Goal: Transaction & Acquisition: Purchase product/service

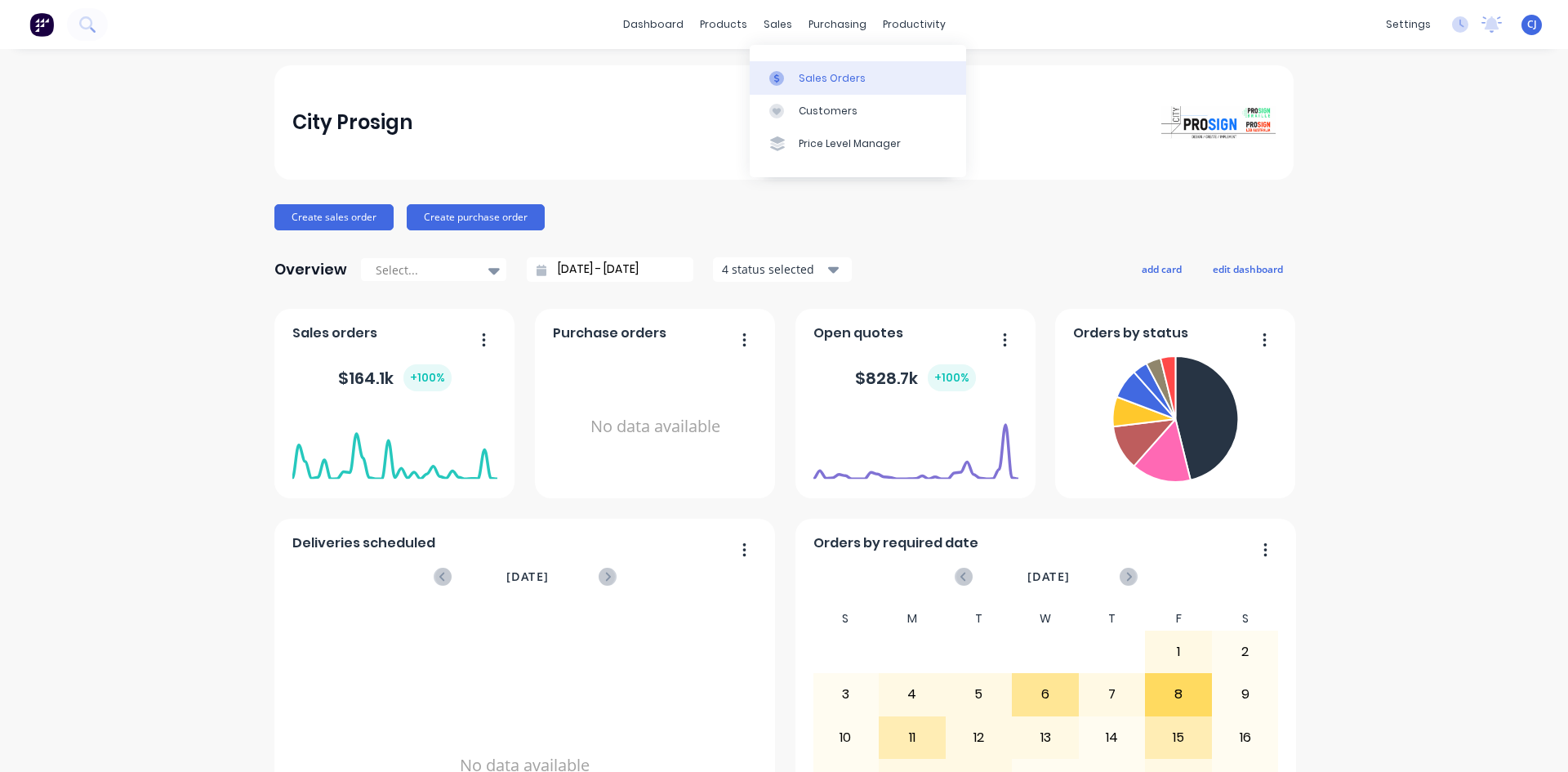
click at [776, 70] on link "Sales Orders" at bounding box center [858, 78] width 216 height 33
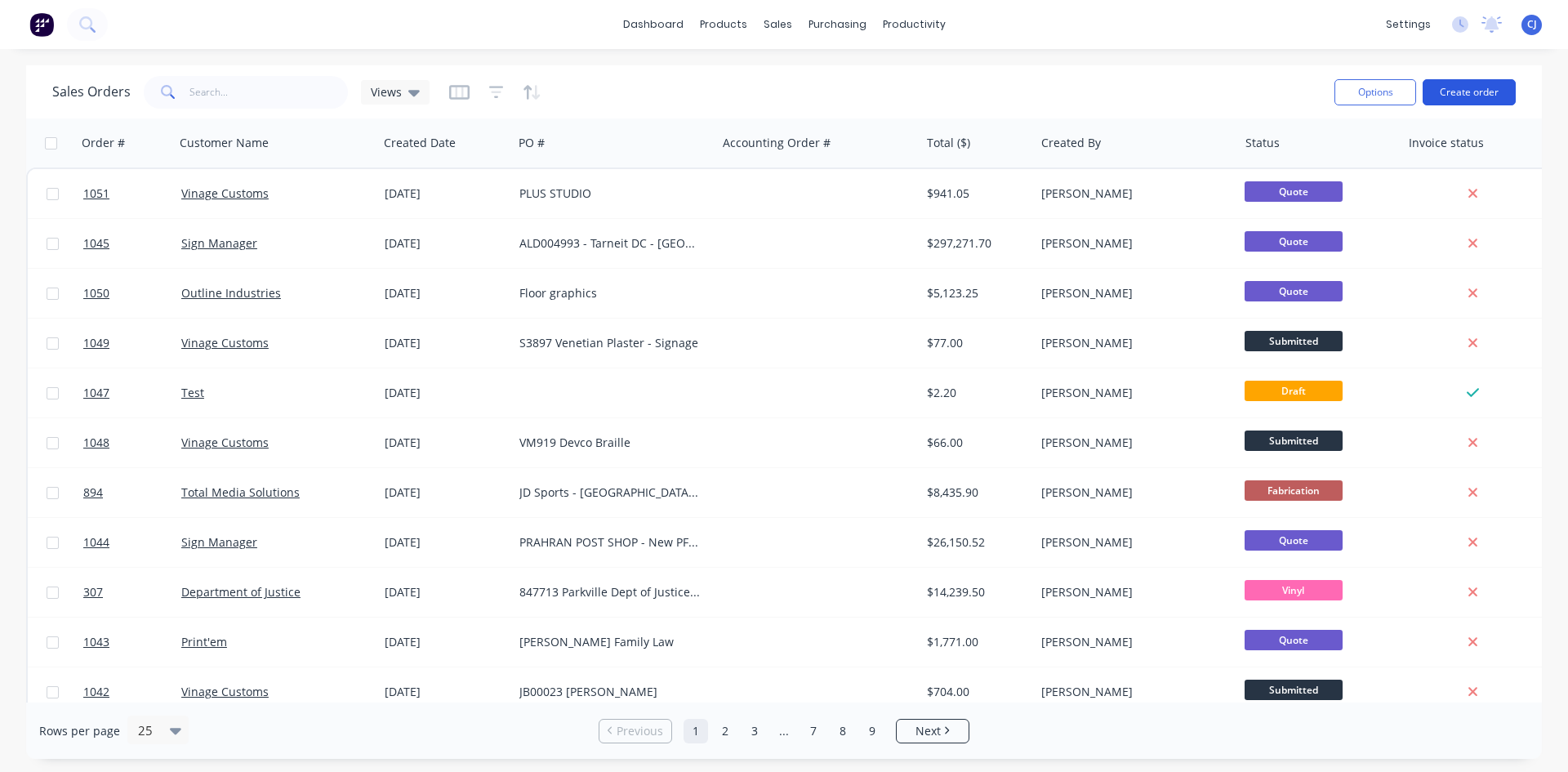
click at [1440, 96] on button "Create order" at bounding box center [1469, 92] width 93 height 26
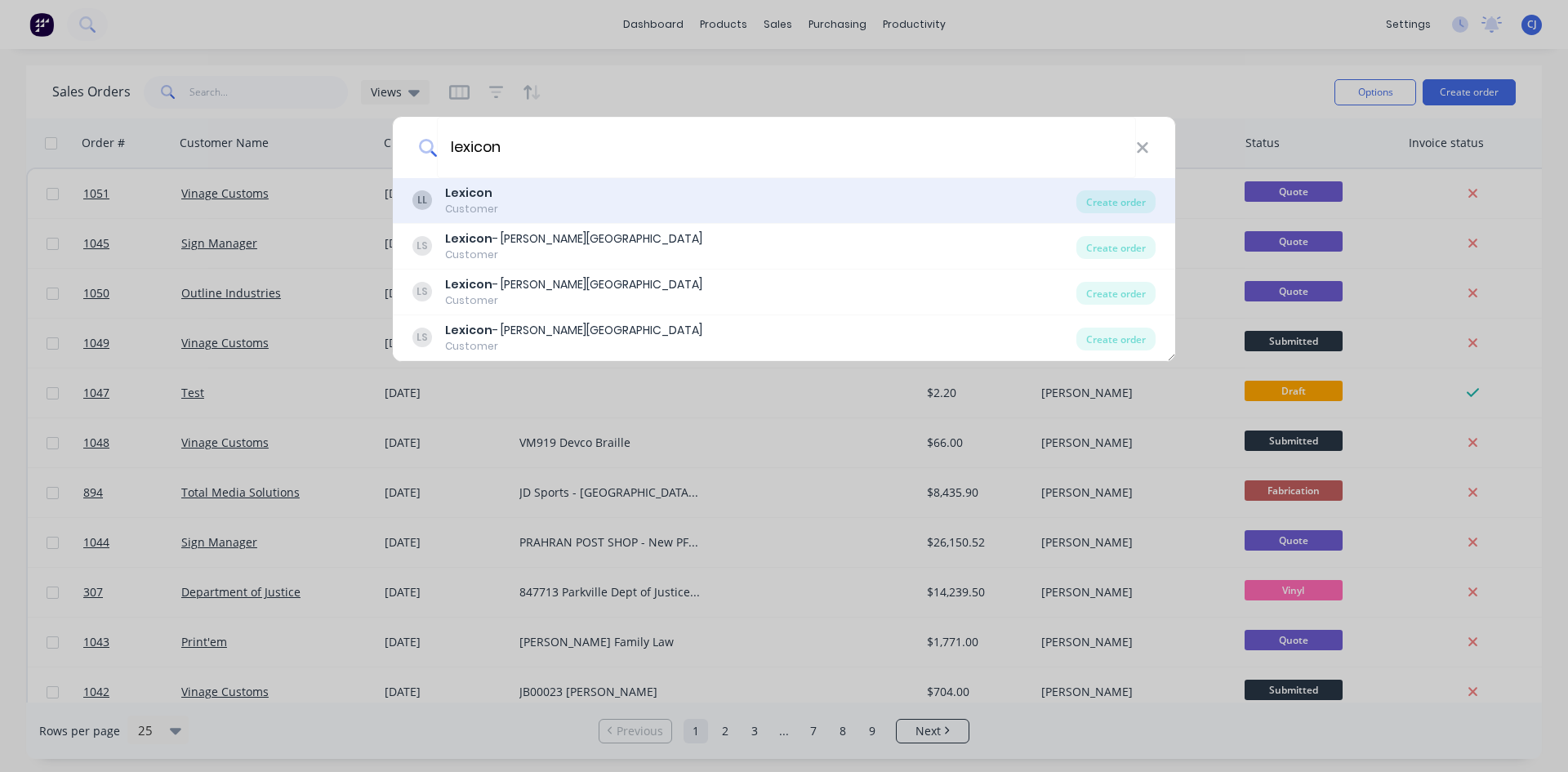
type input "lexicon"
click at [481, 208] on div "Customer" at bounding box center [472, 209] width 53 height 15
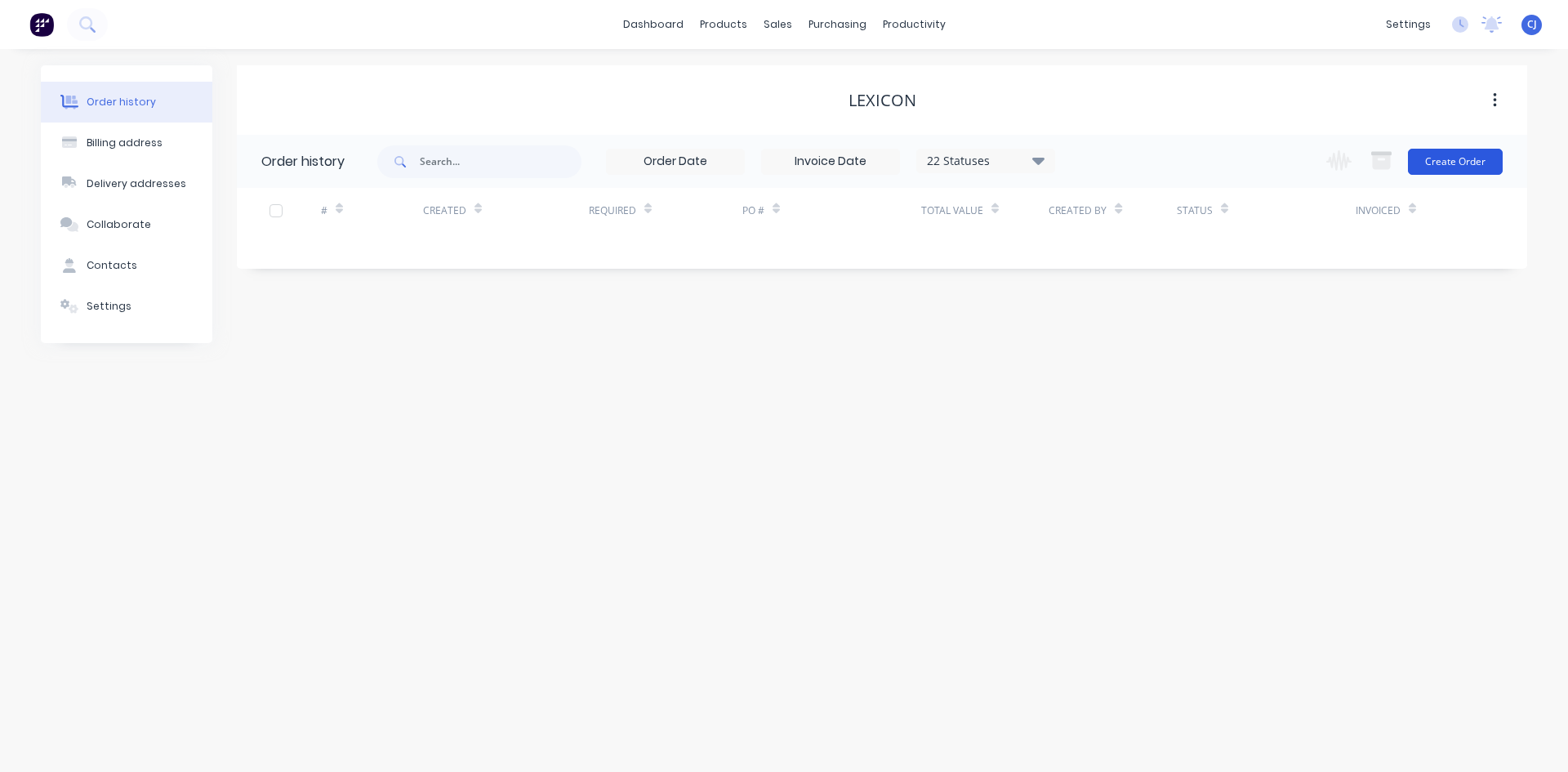
click at [1438, 167] on button "Create Order" at bounding box center [1455, 161] width 95 height 26
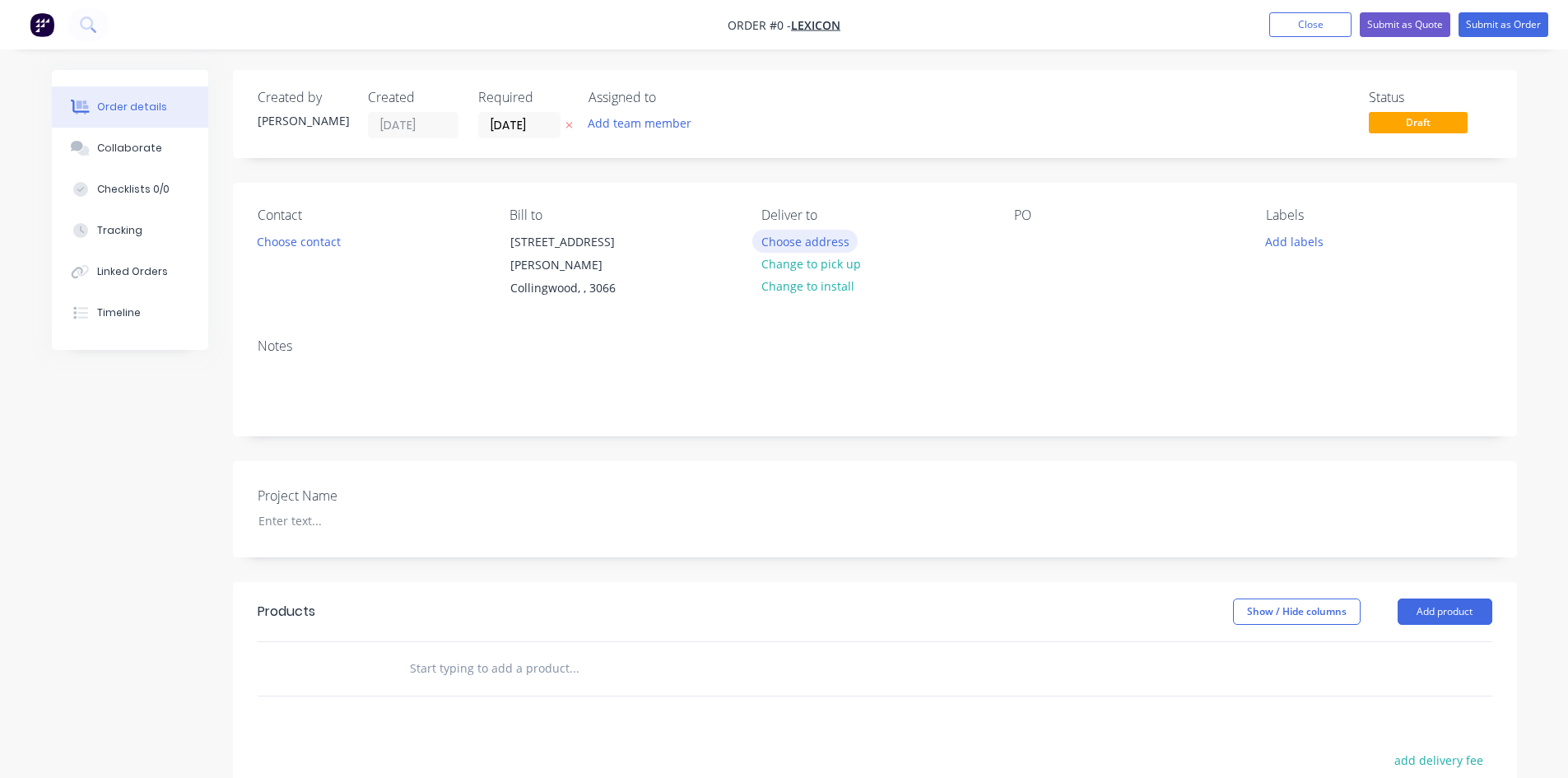
click at [789, 243] on button "Choose address" at bounding box center [805, 241] width 105 height 23
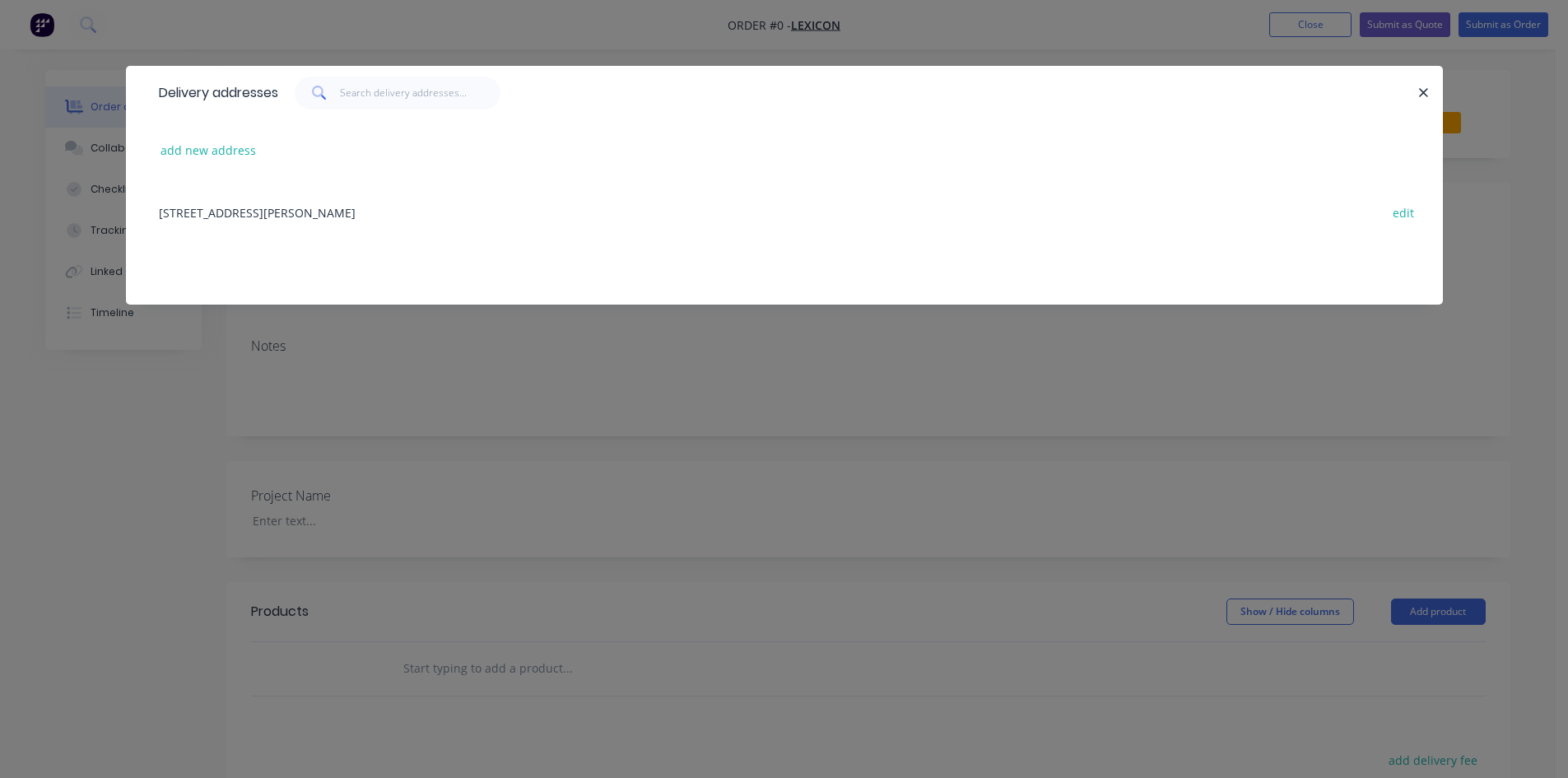
click at [279, 208] on div "[STREET_ADDRESS][PERSON_NAME] edit" at bounding box center [784, 211] width 1267 height 62
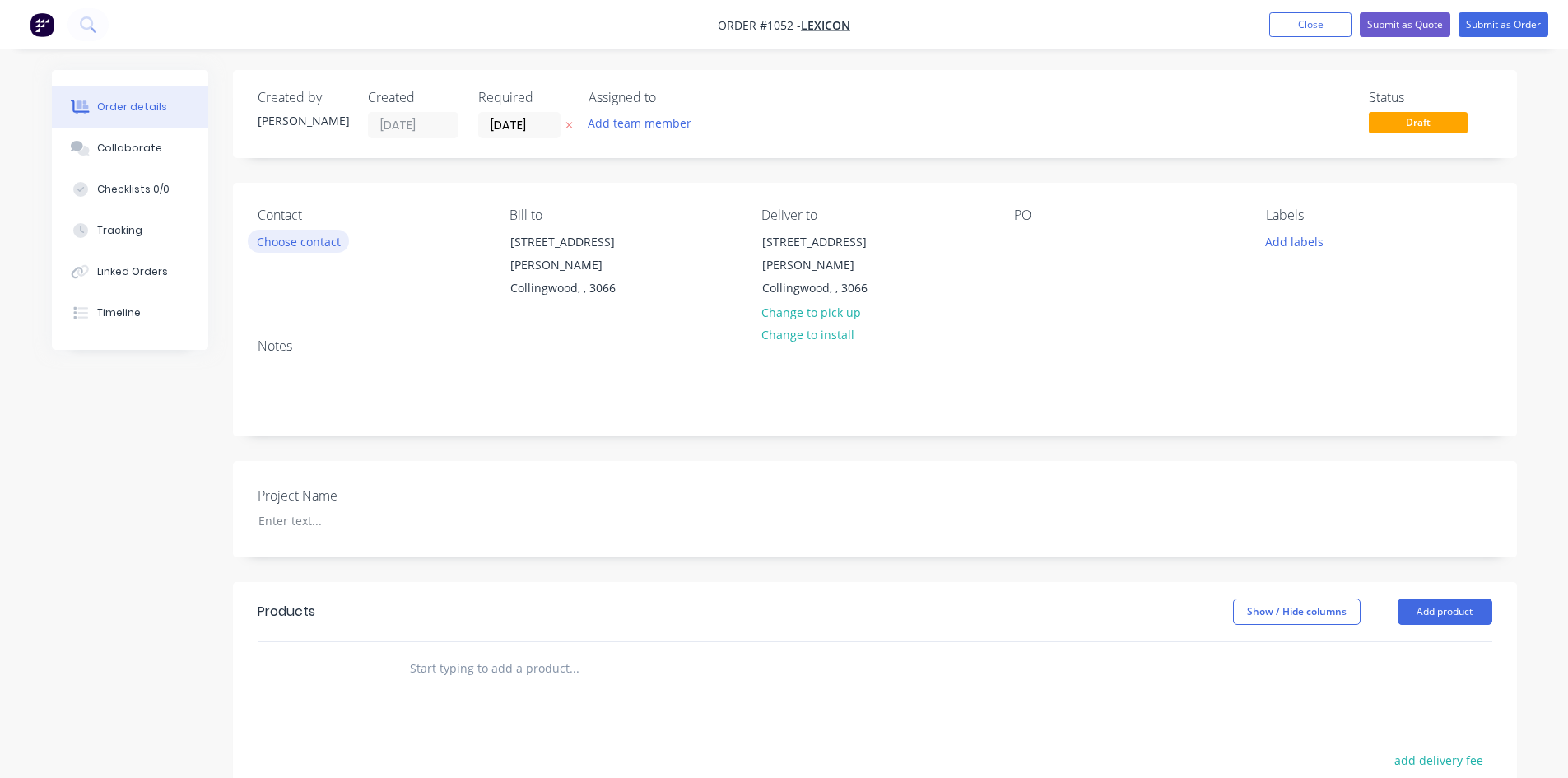
click at [299, 247] on button "Choose contact" at bounding box center [298, 241] width 101 height 23
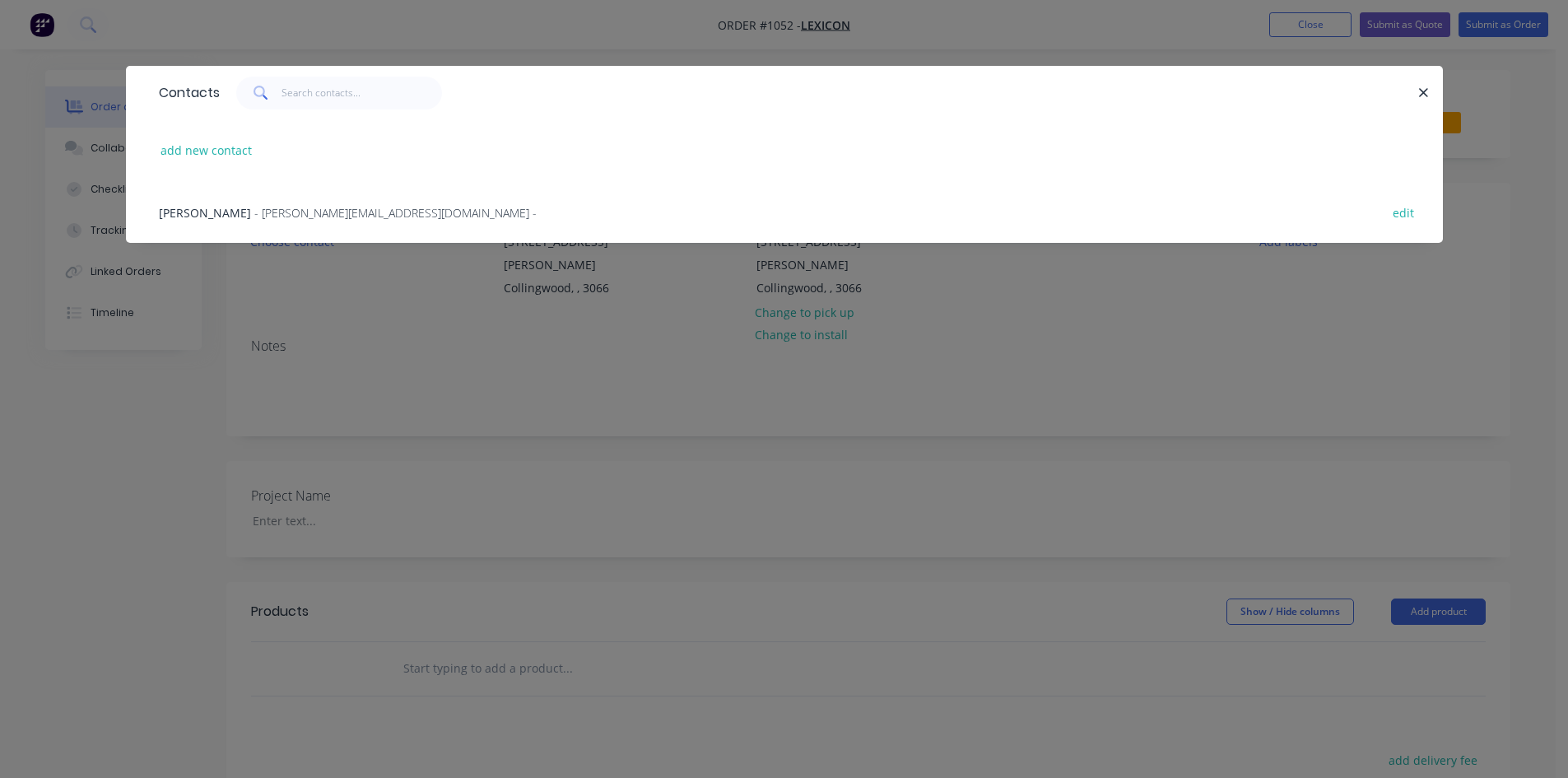
click at [278, 214] on span "- [PERSON_NAME][EMAIL_ADDRESS][DOMAIN_NAME] -" at bounding box center [395, 213] width 282 height 16
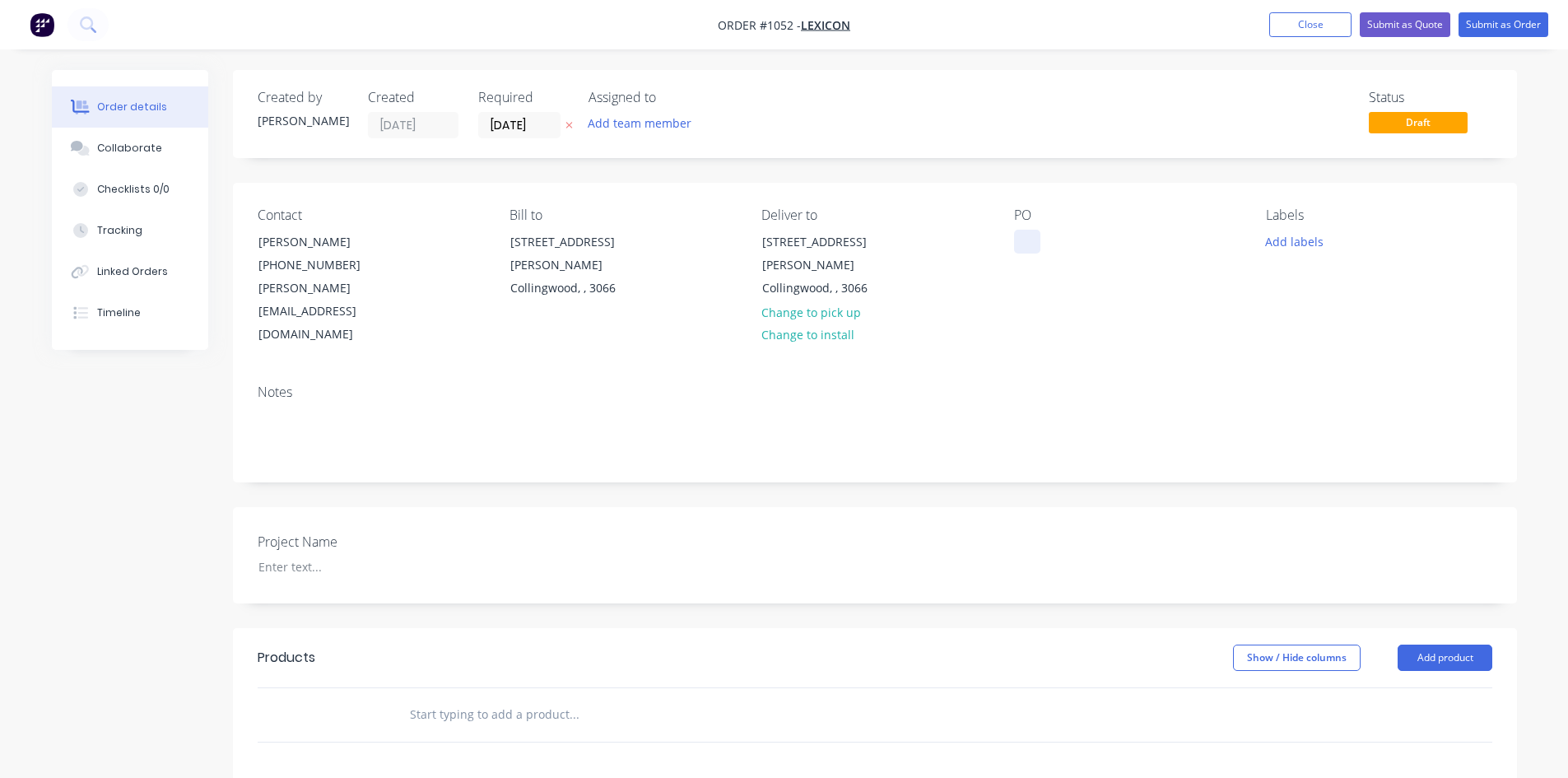
click at [1036, 250] on div at bounding box center [1027, 242] width 27 height 24
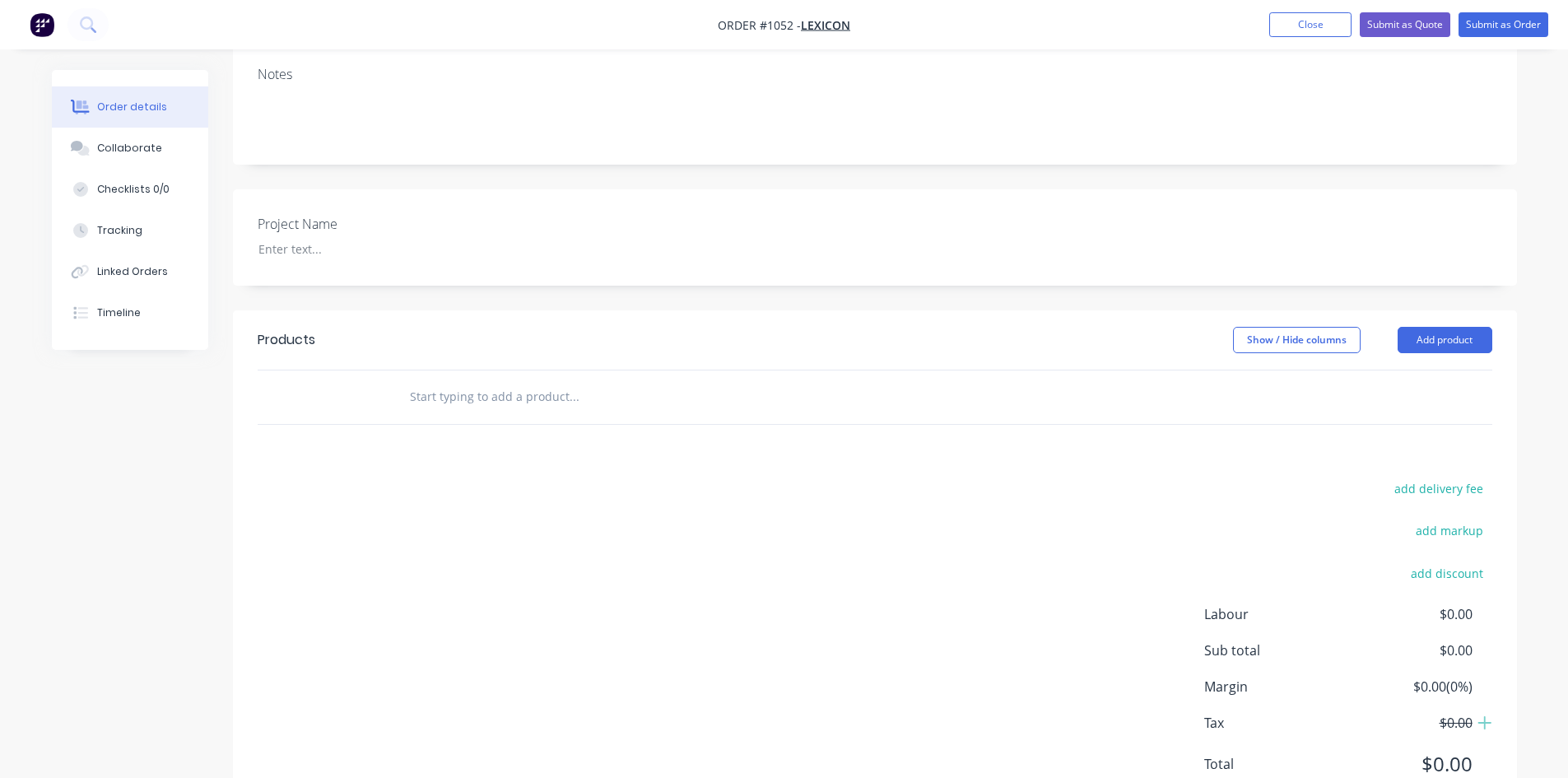
scroll to position [338, 0]
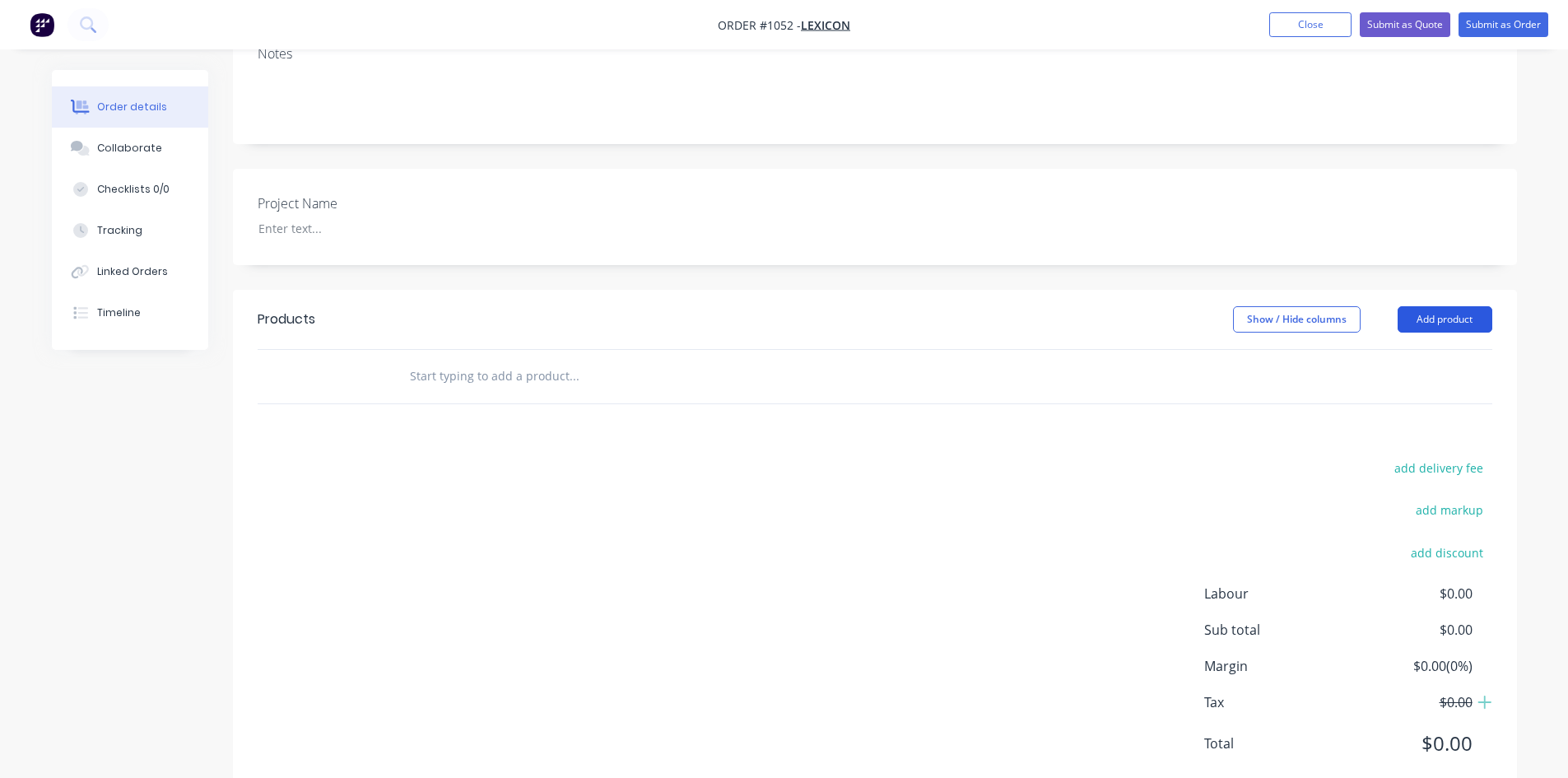
click at [1415, 306] on button "Add product" at bounding box center [1444, 319] width 94 height 27
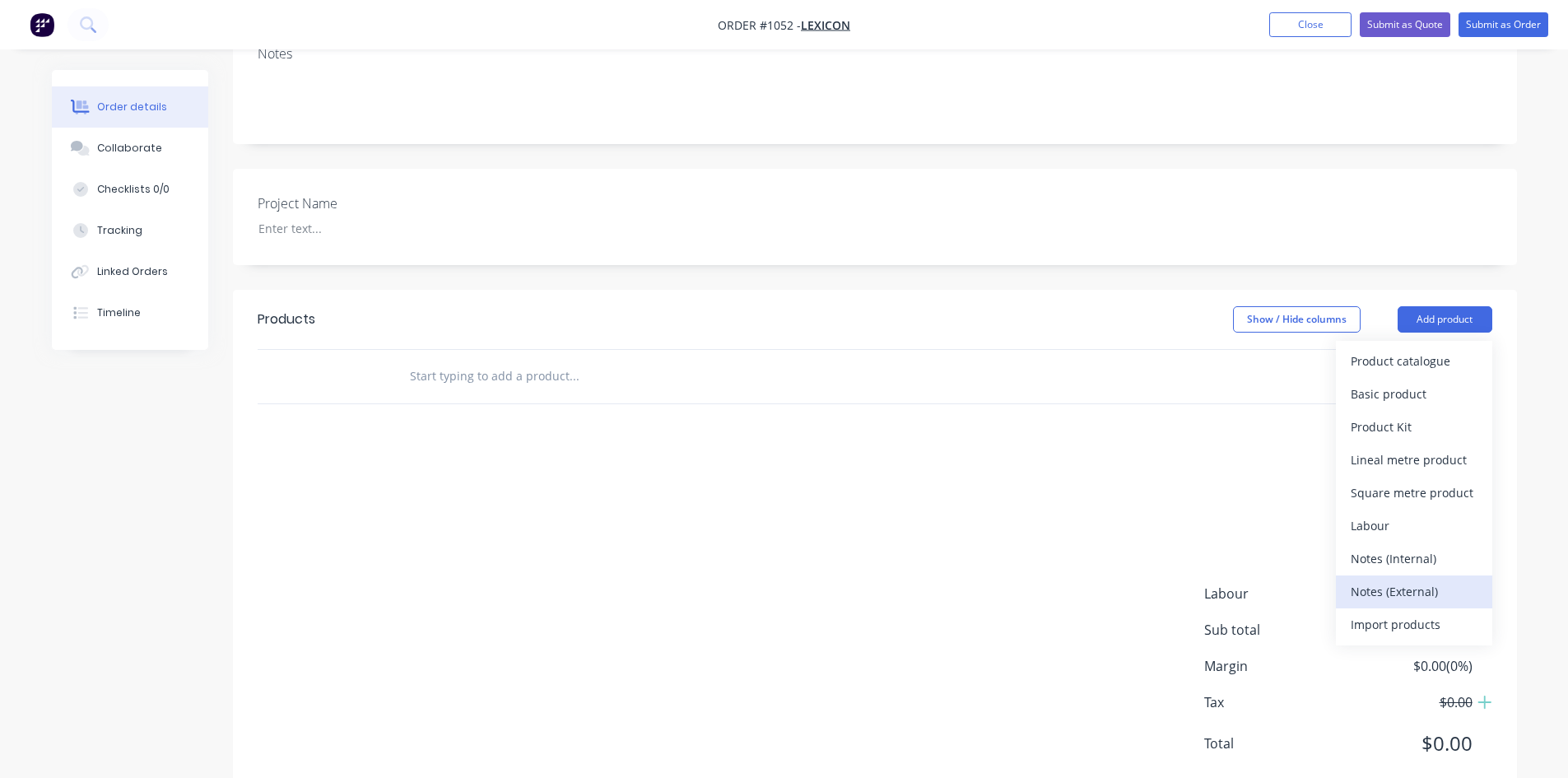
click at [1433, 580] on div "Notes (External)" at bounding box center [1414, 591] width 127 height 24
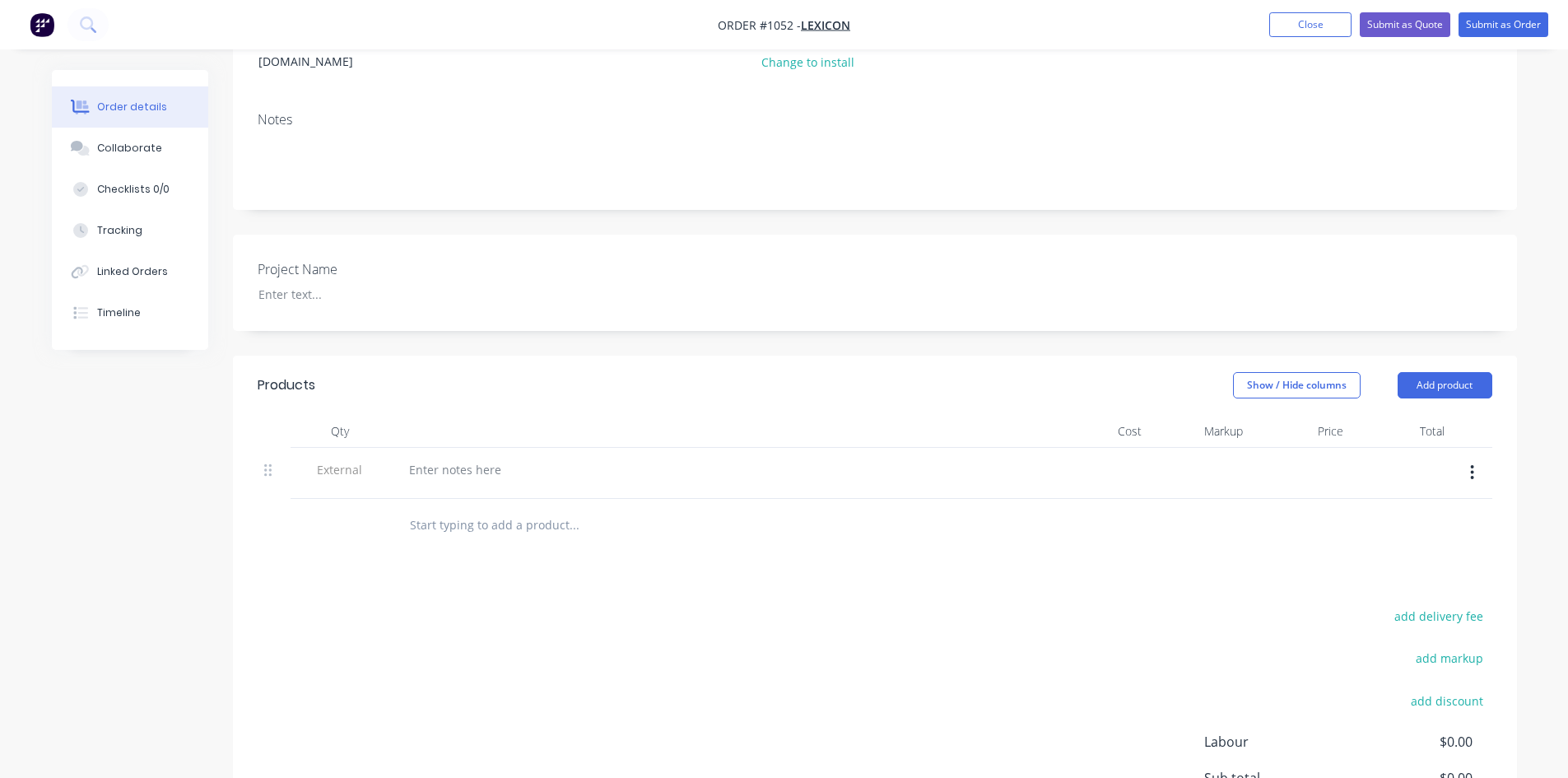
scroll to position [174, 0]
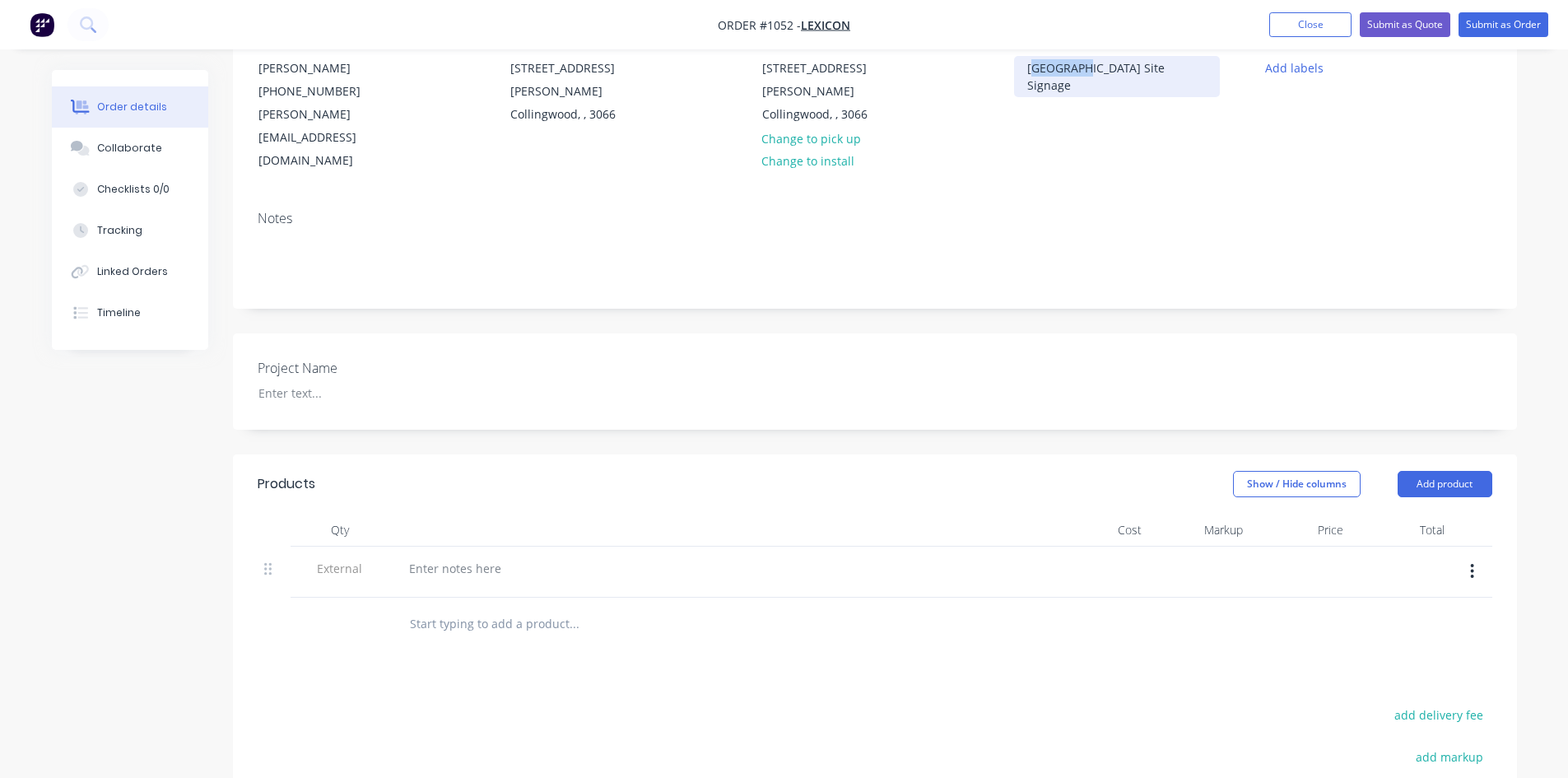
drag, startPoint x: 1032, startPoint y: 74, endPoint x: 1081, endPoint y: 76, distance: 49.0
click at [1081, 76] on div "[GEOGRAPHIC_DATA] Site Signage" at bounding box center [1116, 77] width 205 height 41
click at [1021, 63] on div "[GEOGRAPHIC_DATA] Site Signage" at bounding box center [1116, 77] width 205 height 41
drag, startPoint x: 1023, startPoint y: 67, endPoint x: 1158, endPoint y: 82, distance: 135.8
click at [1158, 82] on div "[GEOGRAPHIC_DATA] Site Signage" at bounding box center [1127, 103] width 226 height 139
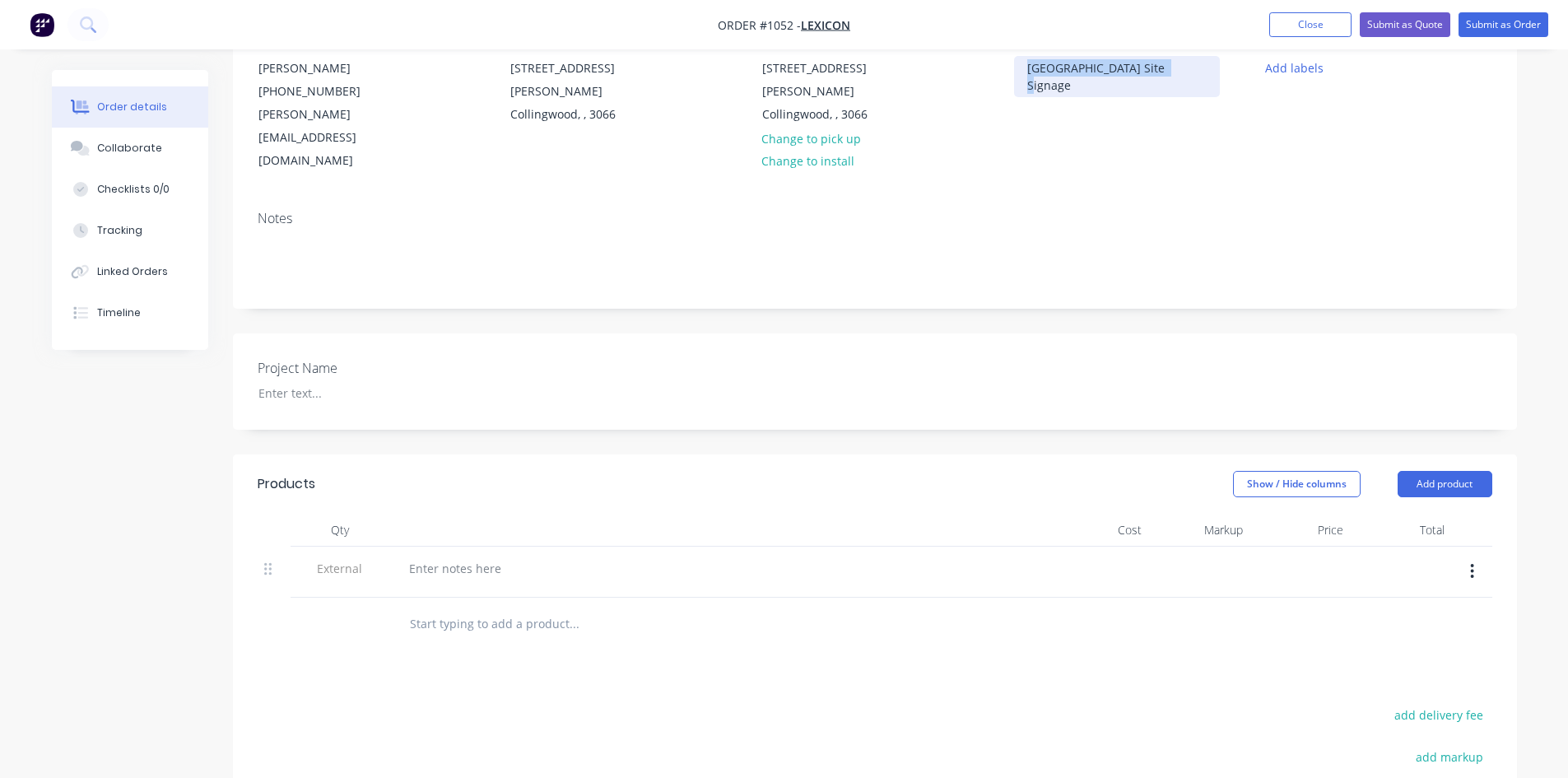
copy div "[GEOGRAPHIC_DATA] Site Signage"
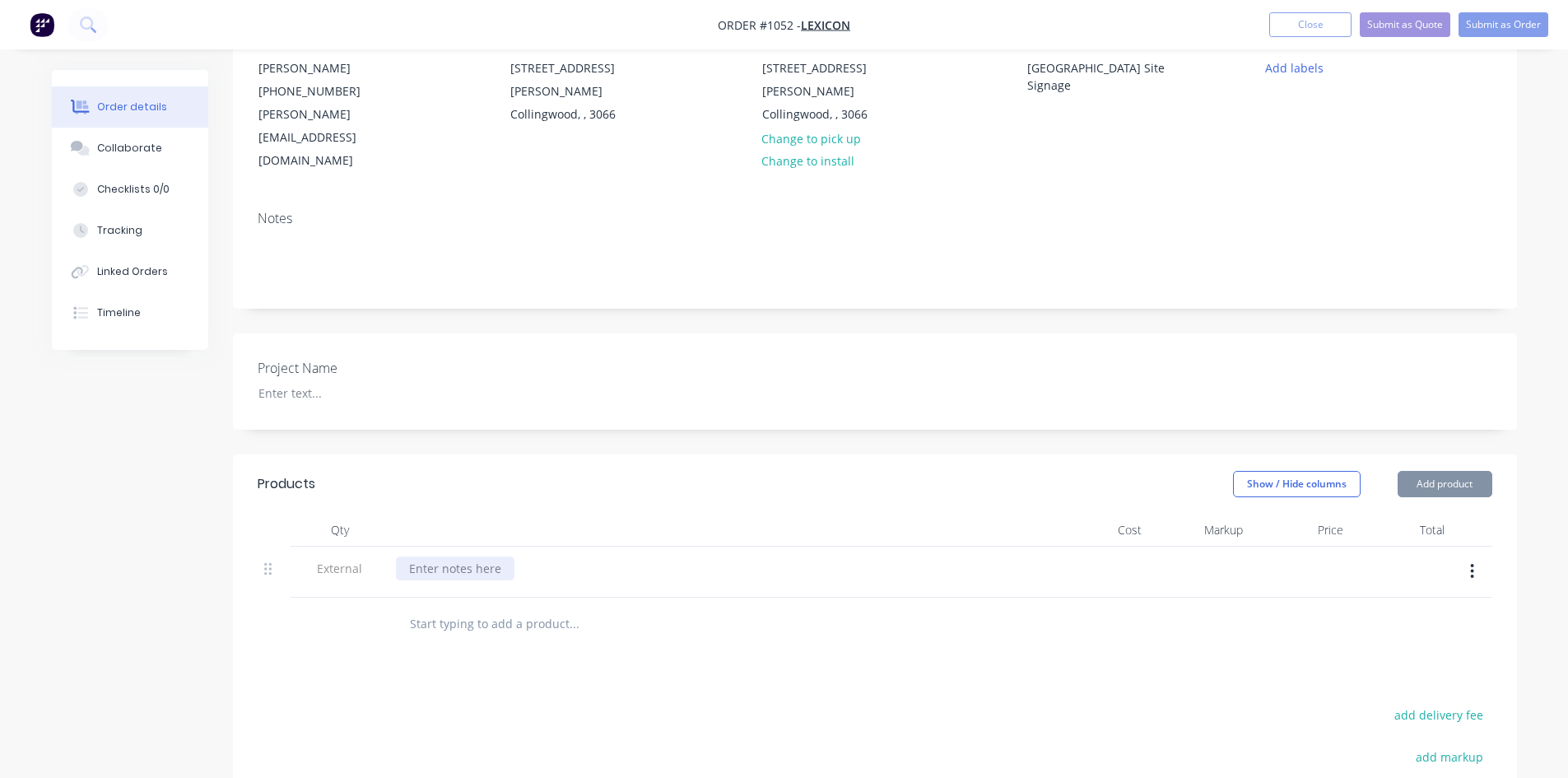
click at [485, 556] on div at bounding box center [455, 568] width 119 height 24
paste div
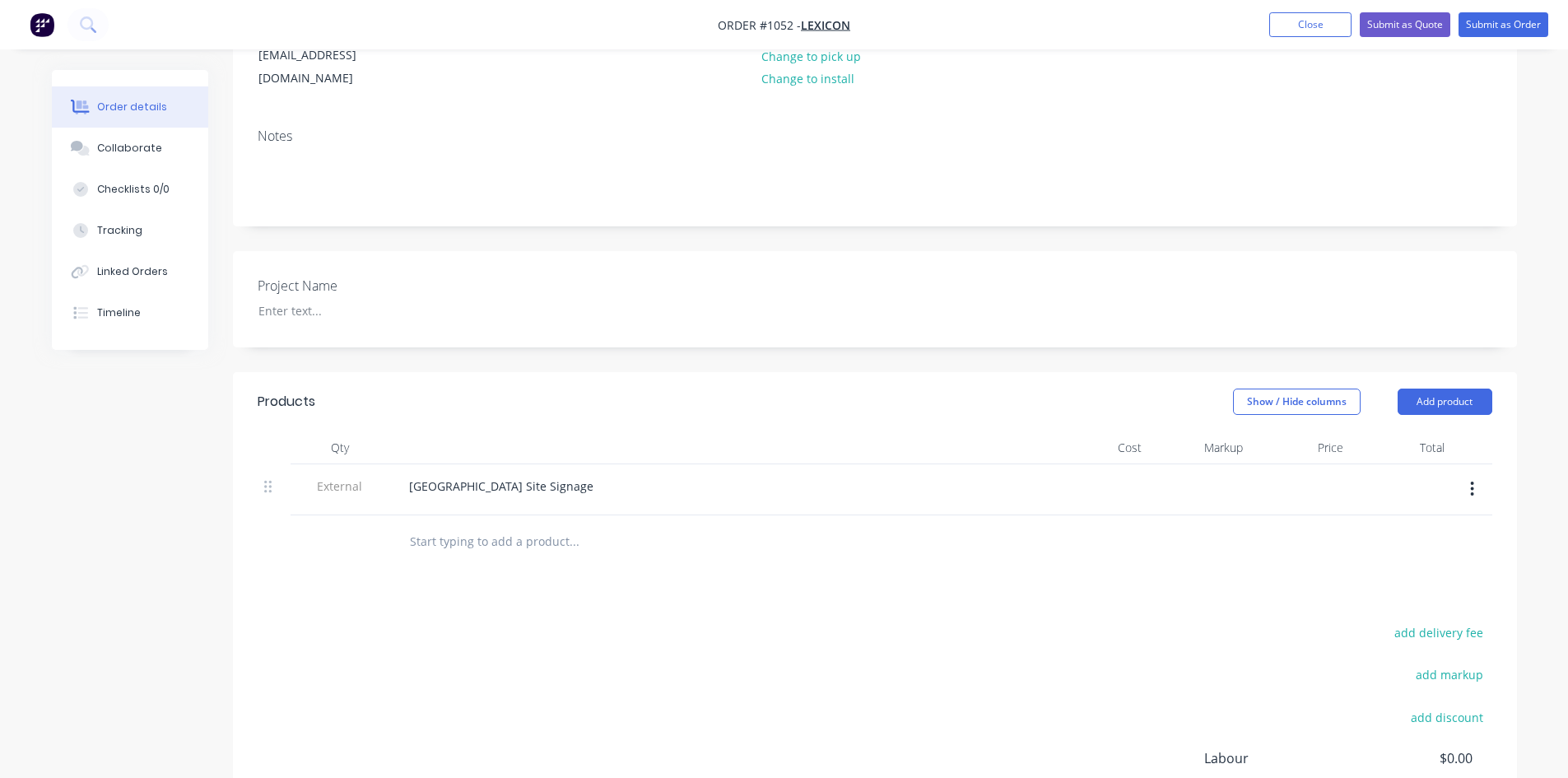
click at [517, 525] on input "text" at bounding box center [573, 541] width 329 height 33
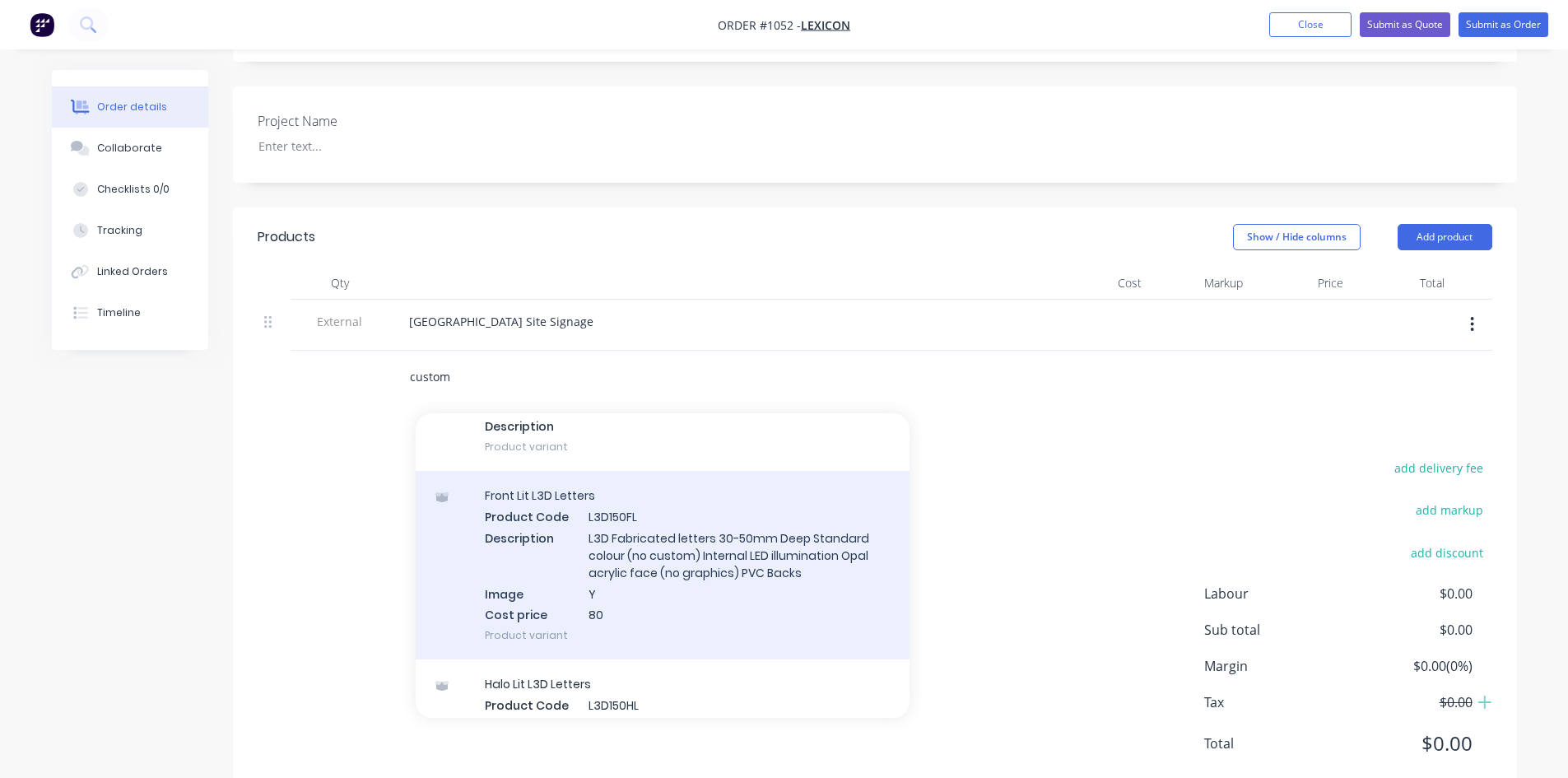
scroll to position [3209, 0]
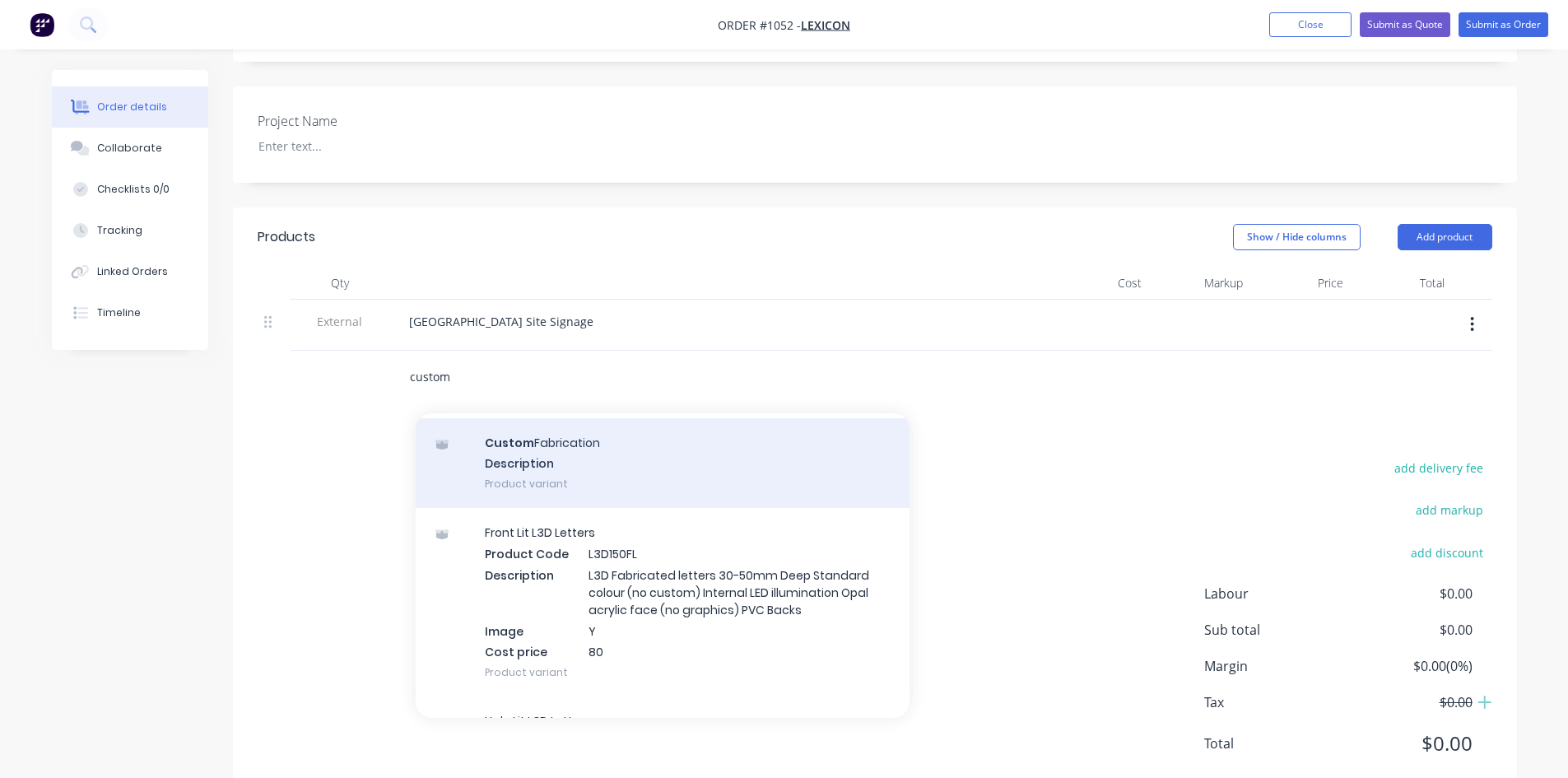
type input "custom"
click at [540, 418] on div "Custom Fabrication Description Product variant" at bounding box center [662, 464] width 494 height 90
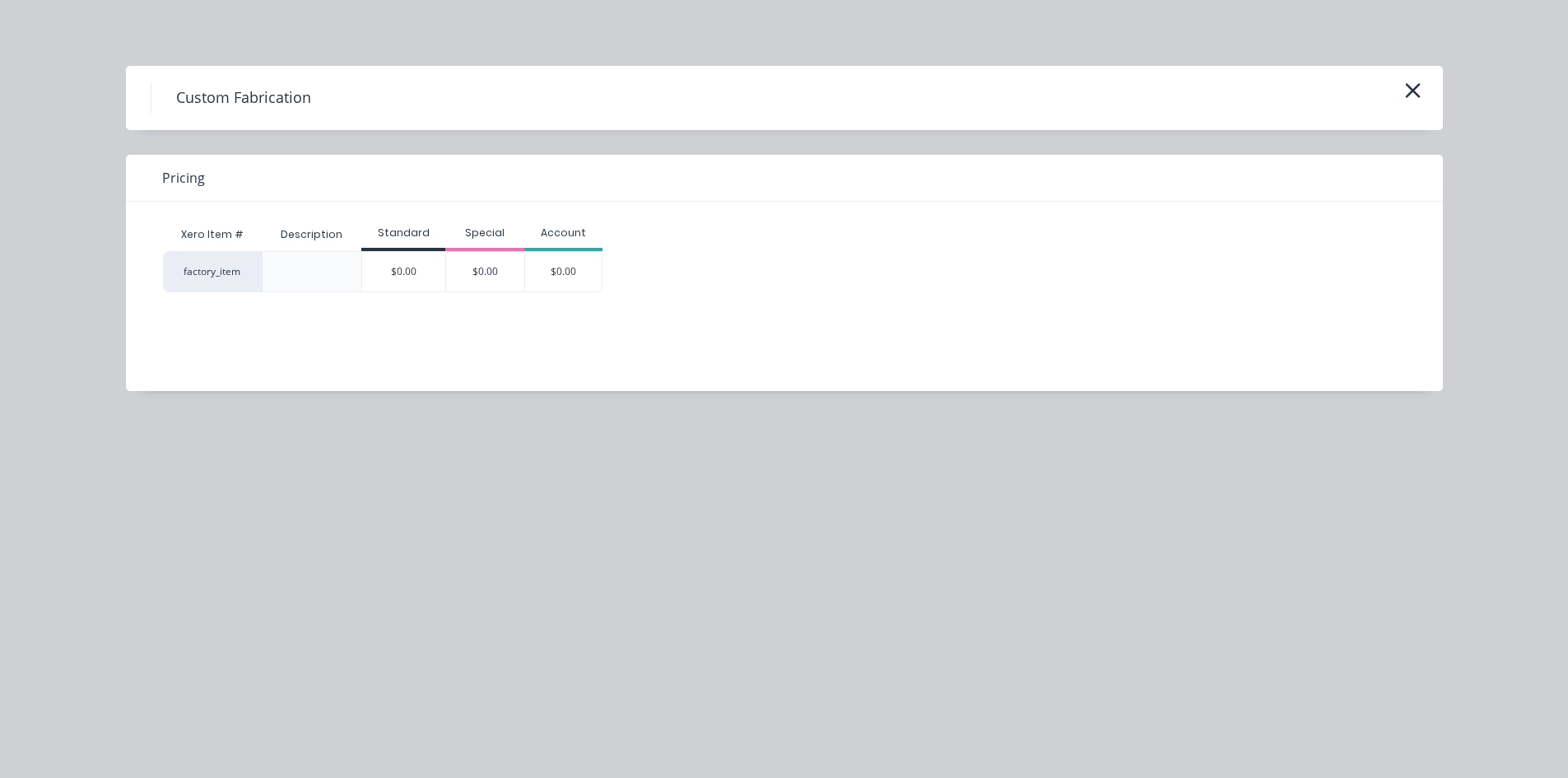
click at [398, 246] on div "Standard" at bounding box center [403, 235] width 84 height 33
click at [401, 265] on div "$0.00" at bounding box center [404, 271] width 84 height 39
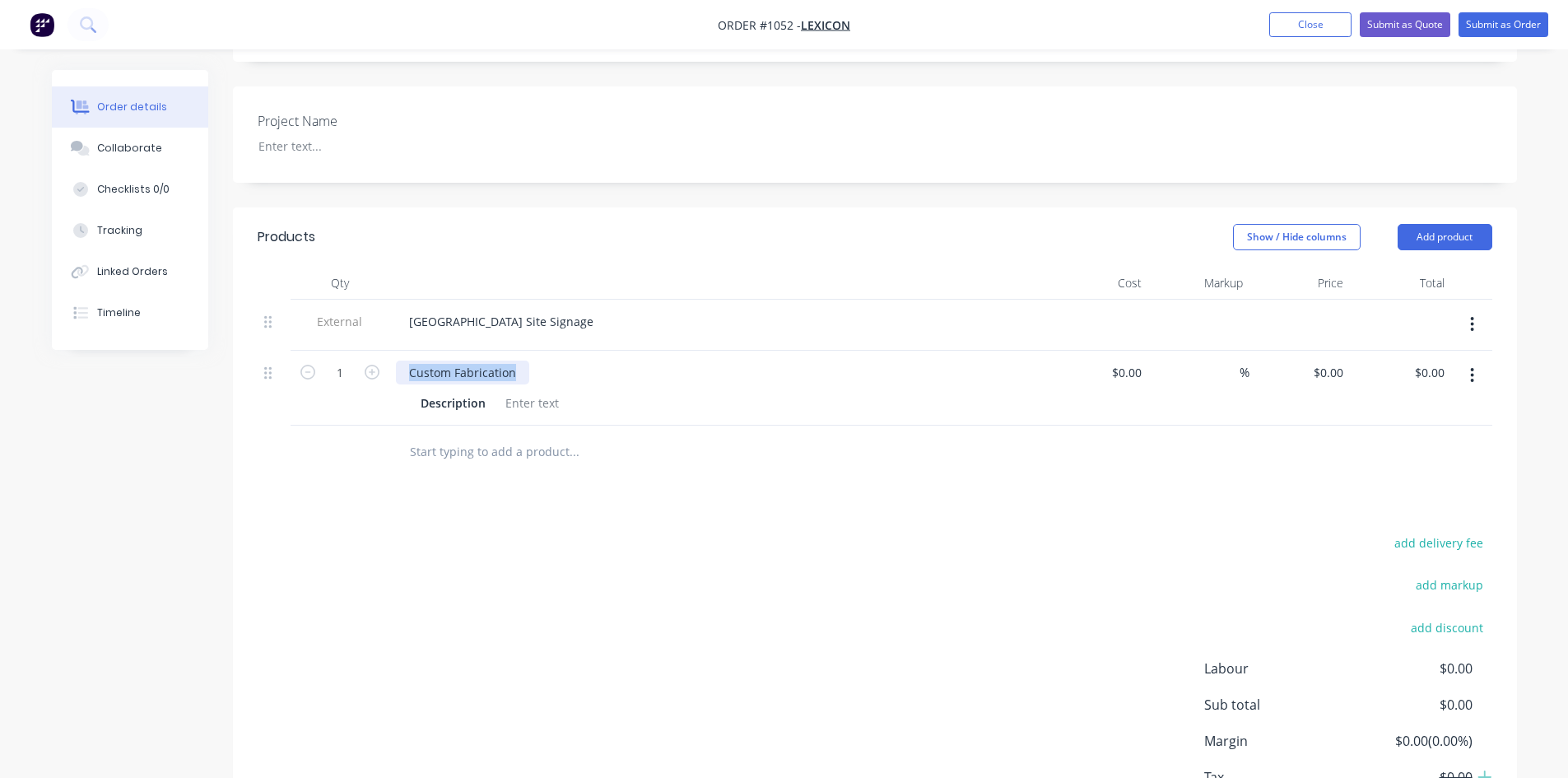
drag, startPoint x: 513, startPoint y: 323, endPoint x: 390, endPoint y: 306, distance: 124.2
click at [390, 351] on div "Custom Fabrication Description" at bounding box center [718, 388] width 658 height 75
click at [526, 391] on div at bounding box center [532, 403] width 67 height 24
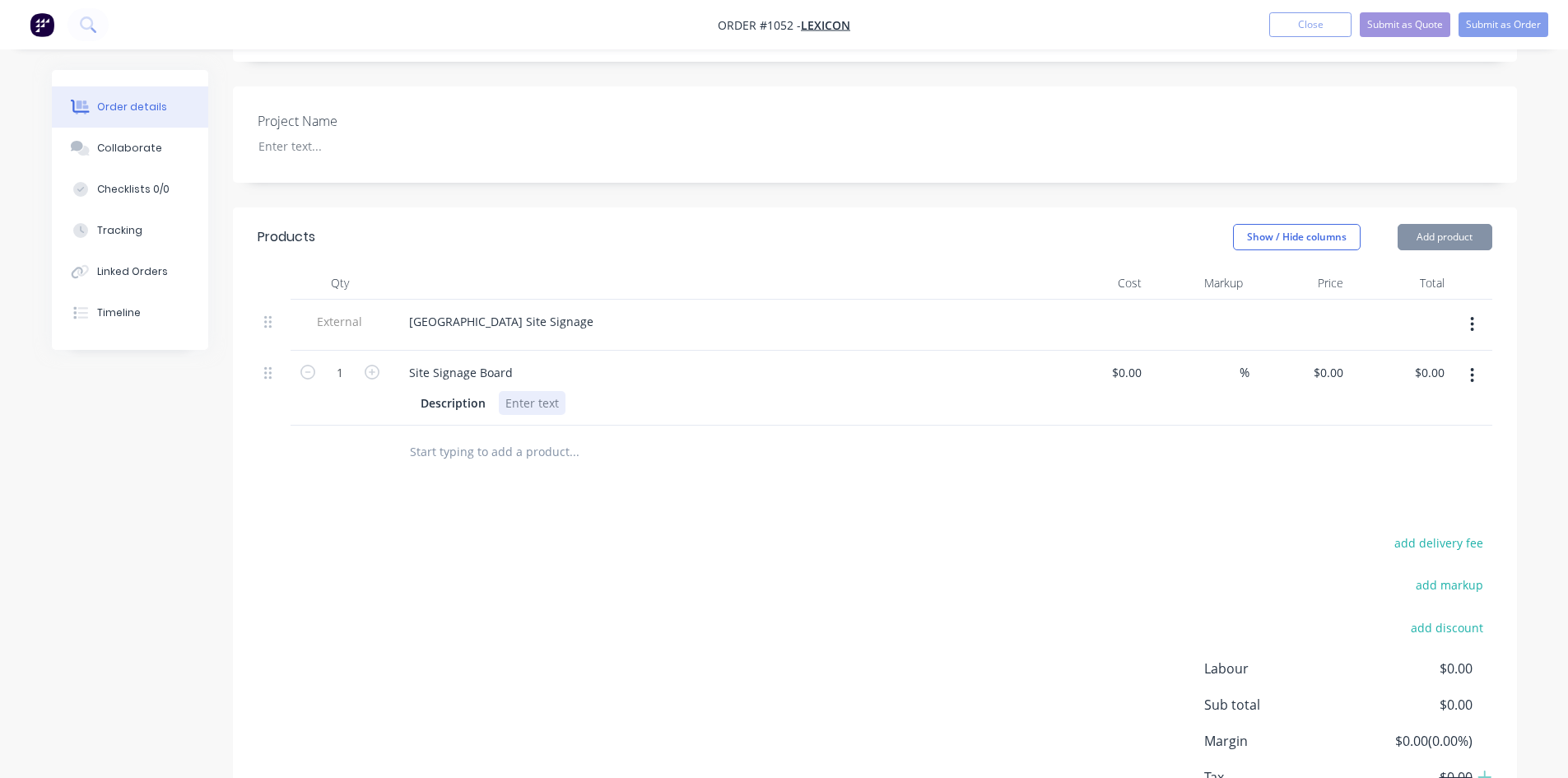
paste div
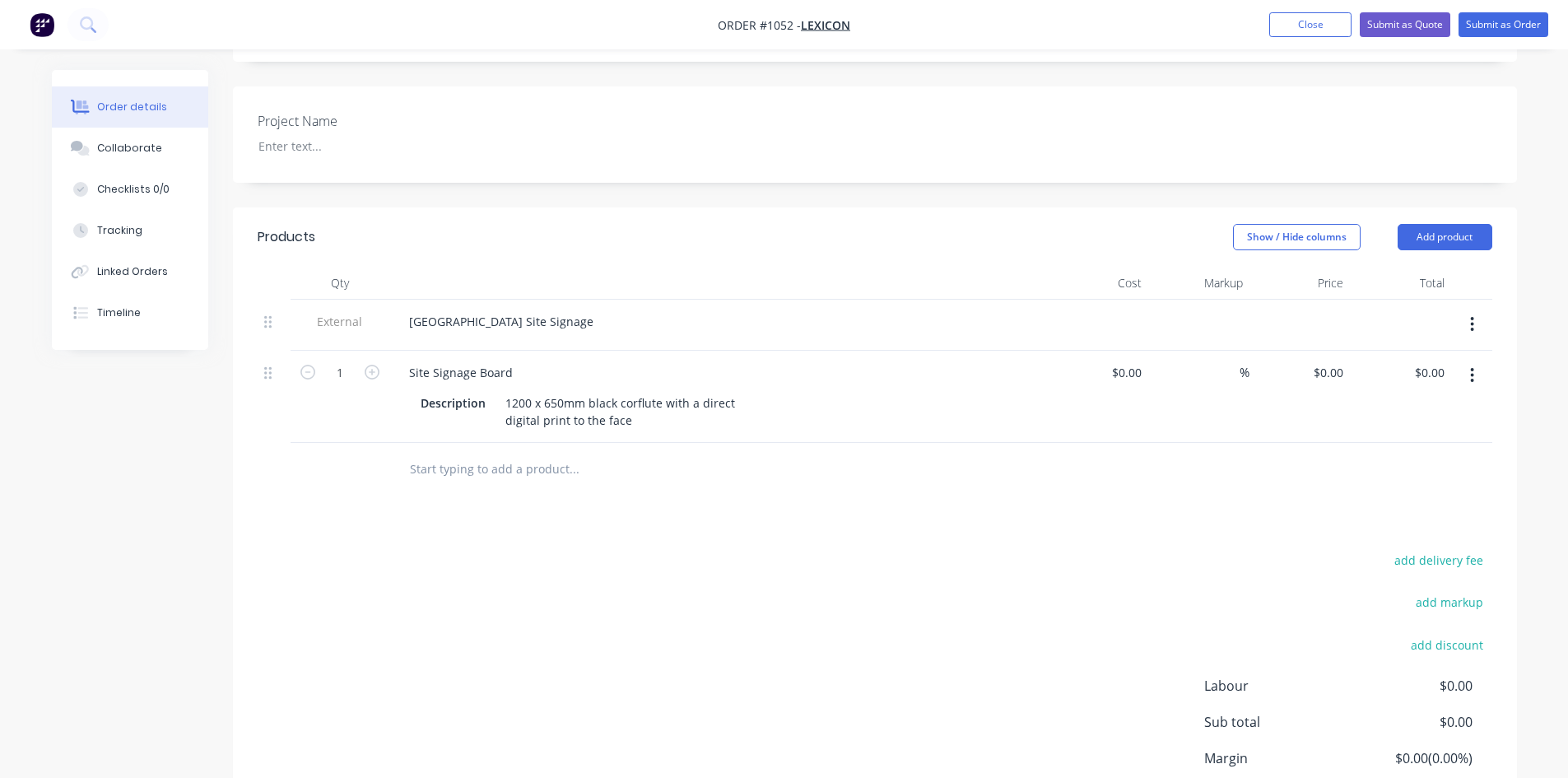
click at [655, 445] on div "Products Show / Hide columns Add product Qty Cost Markup Price Total External H…" at bounding box center [874, 549] width 1284 height 684
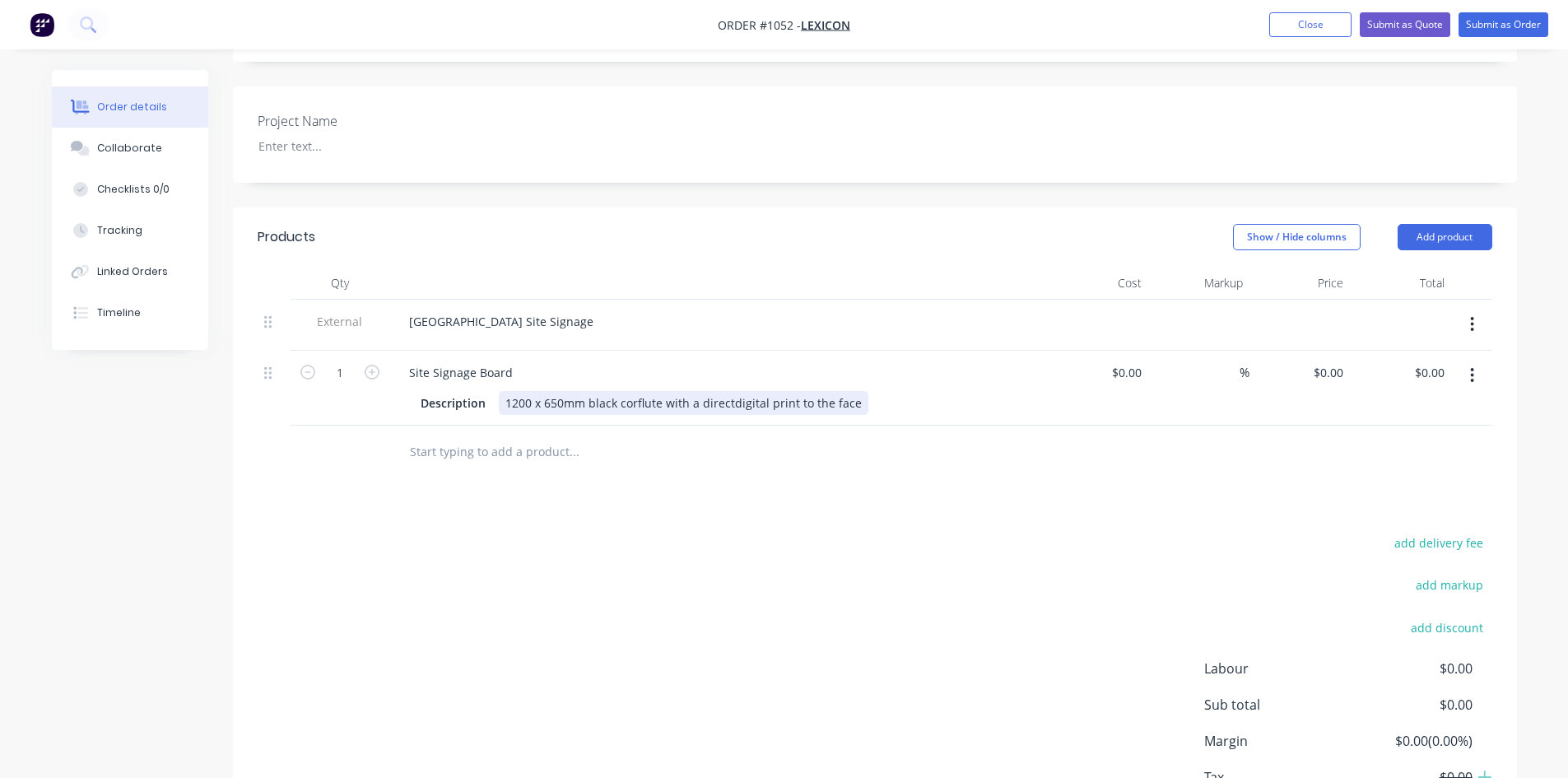
click at [731, 391] on div "1200 x 650mm black corflute with a directdigital print to the face" at bounding box center [684, 403] width 369 height 24
click at [637, 391] on div "1200 x 650mm black corflute with a direct digital print to the face" at bounding box center [685, 403] width 372 height 24
drag, startPoint x: 636, startPoint y: 352, endPoint x: 603, endPoint y: 453, distance: 106.3
click at [598, 456] on div "Products Show / Hide columns Add product Qty Cost Markup Price Total External H…" at bounding box center [874, 540] width 1284 height 666
click at [1477, 361] on button "button" at bounding box center [1471, 375] width 38 height 29
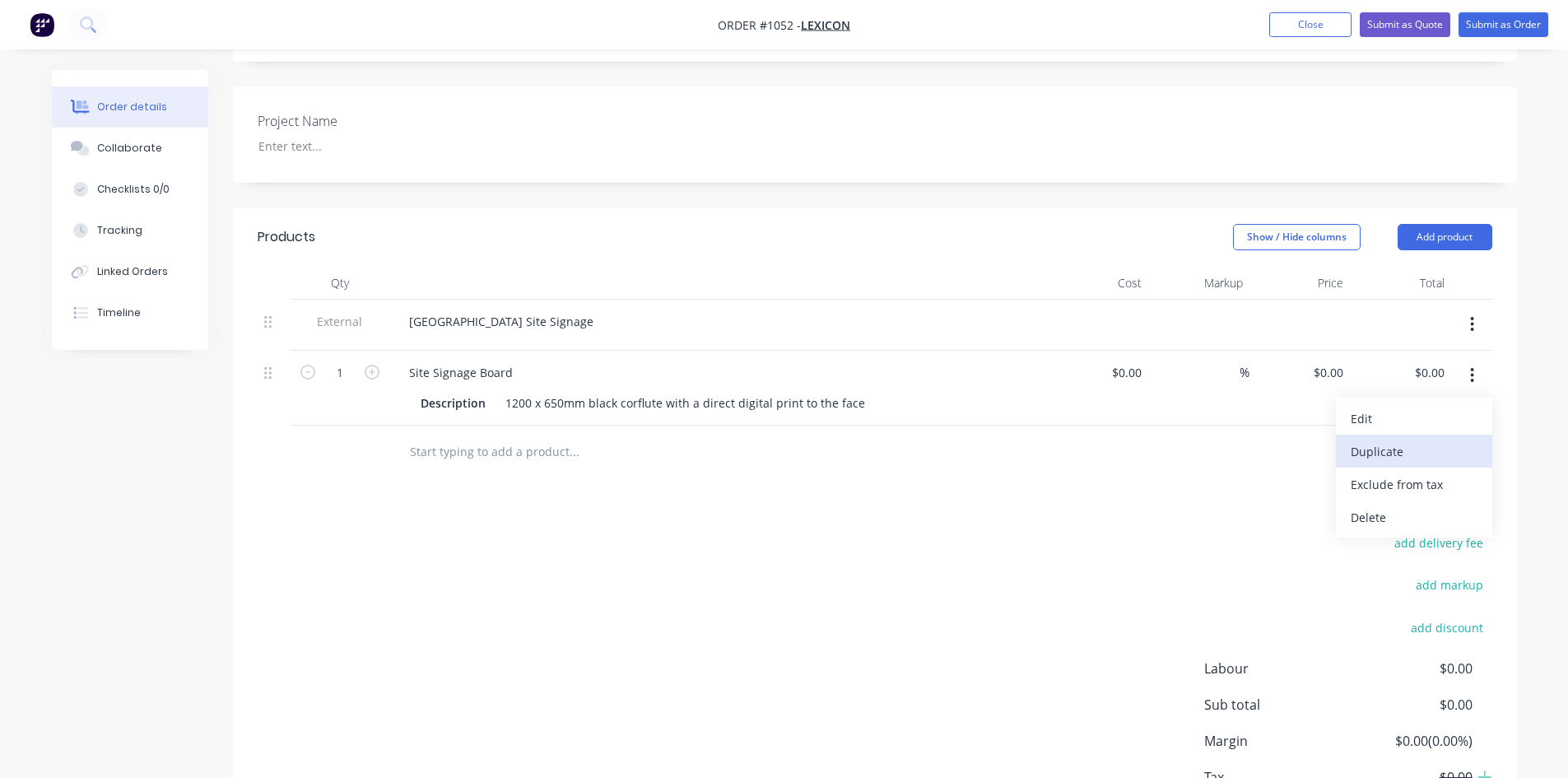
click at [1413, 439] on div "Duplicate" at bounding box center [1414, 451] width 127 height 24
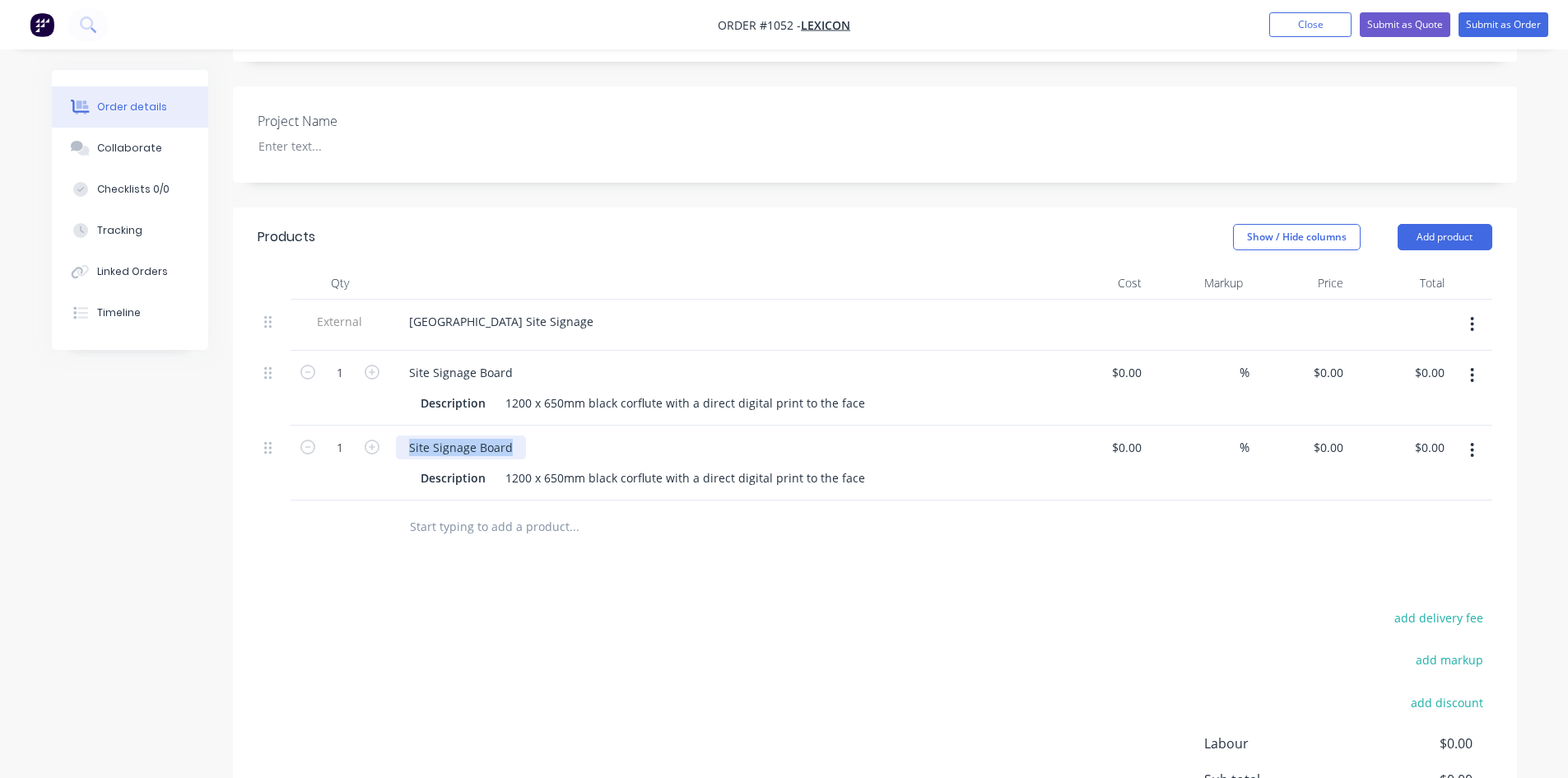
drag, startPoint x: 515, startPoint y: 407, endPoint x: 392, endPoint y: 406, distance: 123.0
click at [393, 425] on div "Site Signage Board Description 1200 x 650mm black corflute with a direct digita…" at bounding box center [718, 463] width 658 height 75
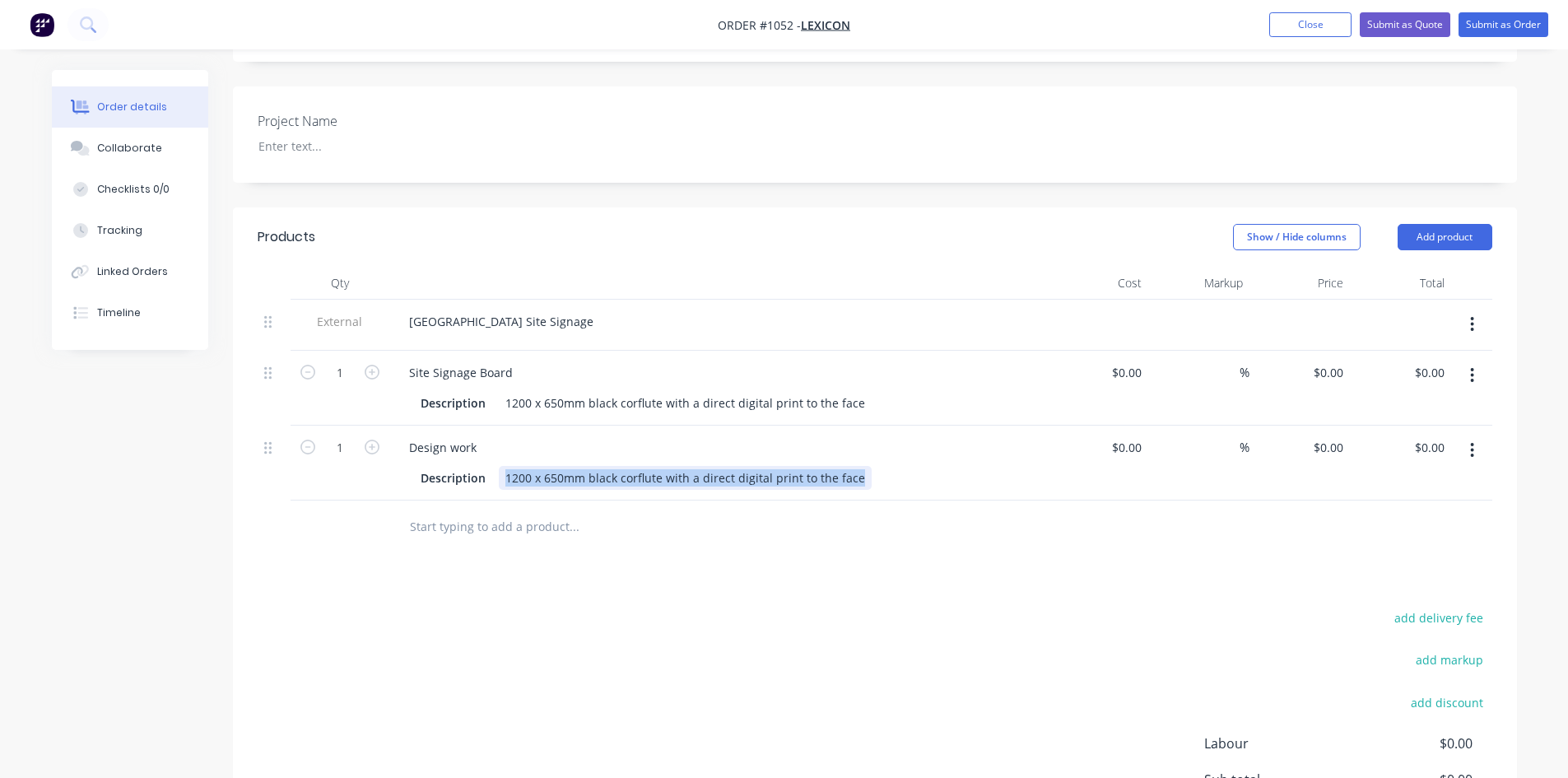
drag, startPoint x: 503, startPoint y: 435, endPoint x: 851, endPoint y: 432, distance: 348.0
click at [851, 466] on div "1200 x 650mm black corflute with a direct digital print to the face" at bounding box center [685, 477] width 372 height 24
click at [981, 500] on div at bounding box center [874, 527] width 1234 height 53
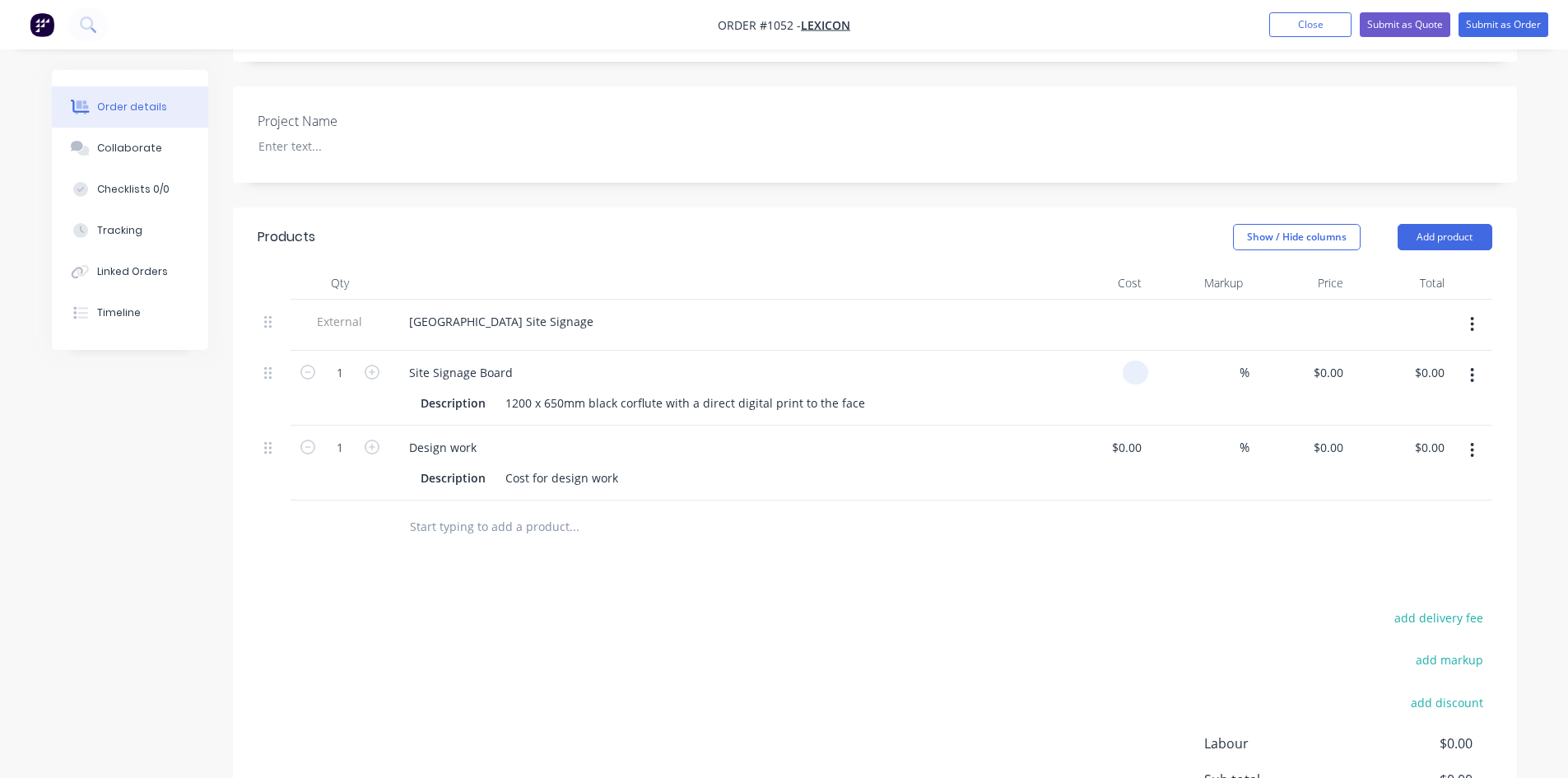
drag, startPoint x: 1112, startPoint y: 322, endPoint x: 1133, endPoint y: 322, distance: 21.0
click at [1133, 361] on input at bounding box center [1138, 372] width 19 height 24
type input "$85.00"
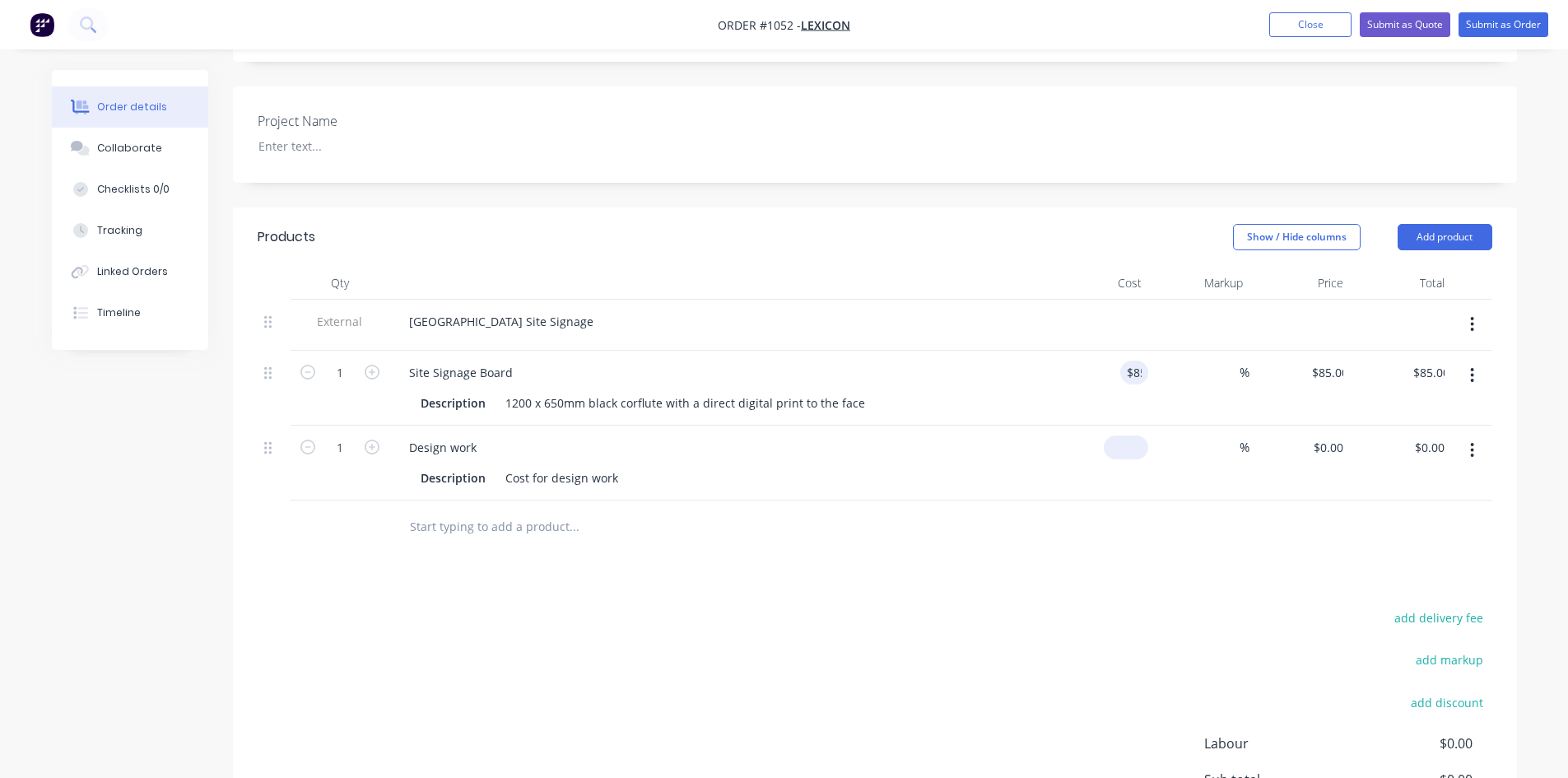
click at [1128, 435] on div "$0.00" at bounding box center [1125, 447] width 44 height 24
type input "$145.00"
click at [1087, 500] on div at bounding box center [874, 527] width 1234 height 53
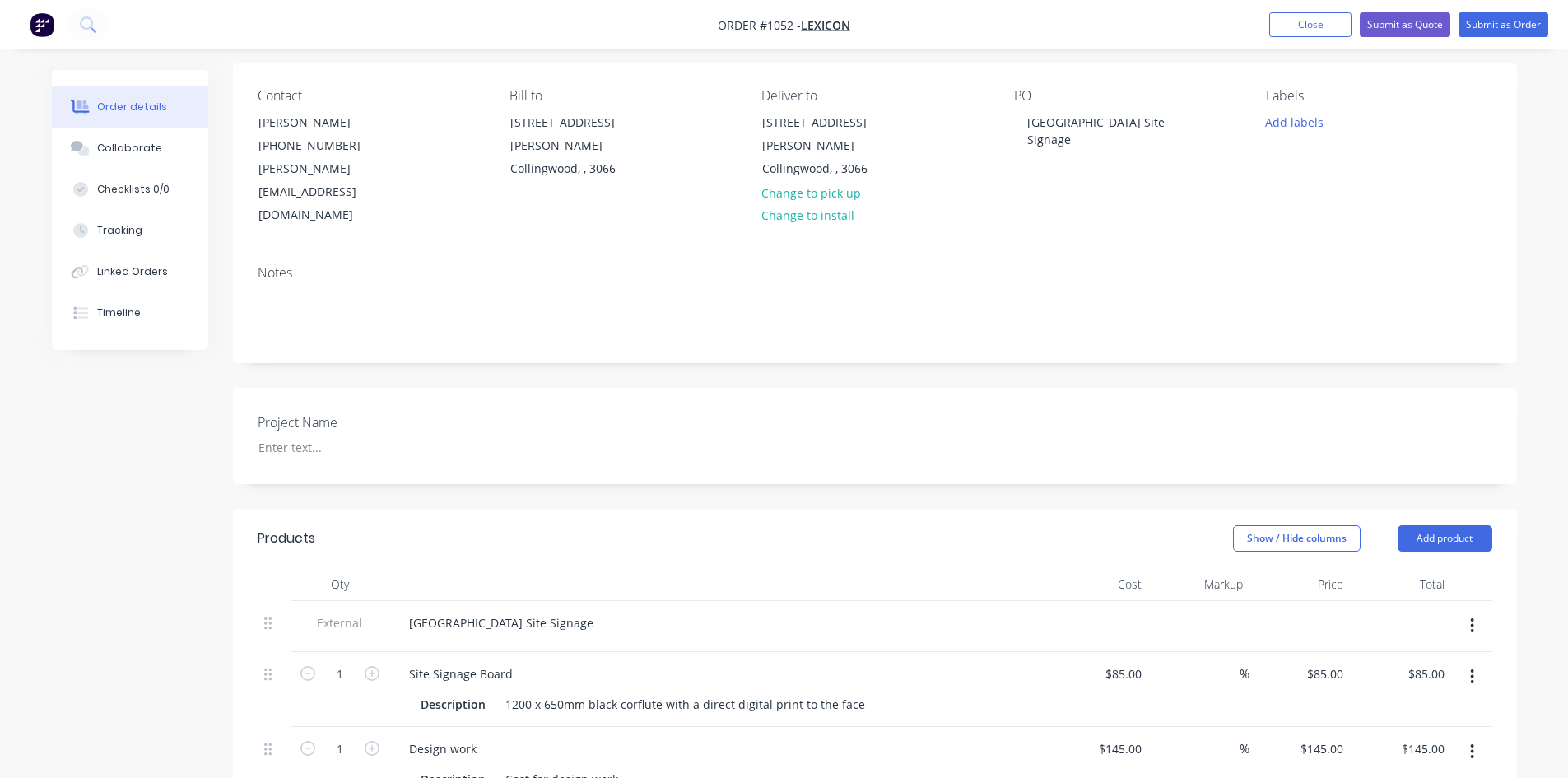
scroll to position [91, 0]
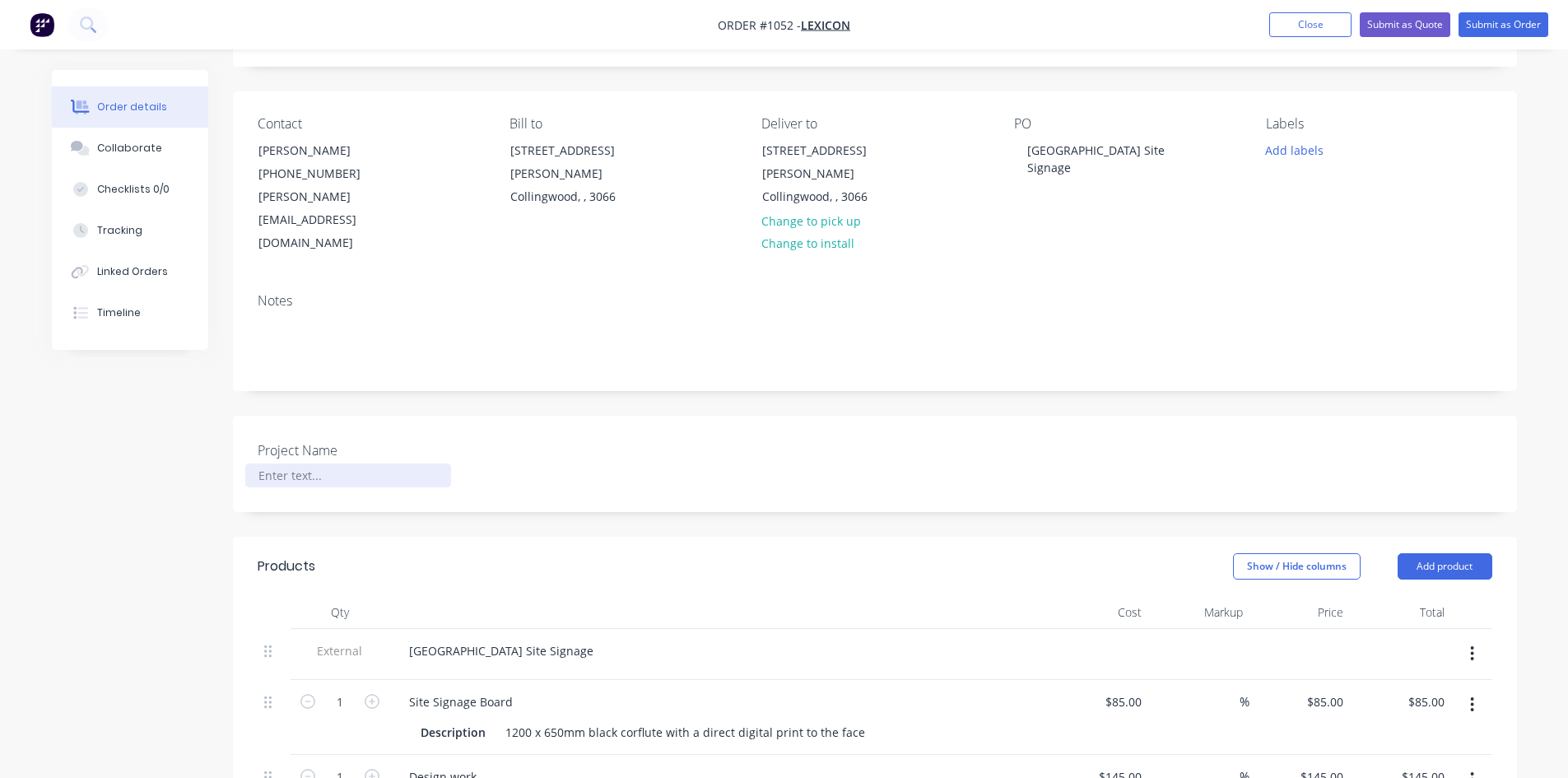
click at [286, 464] on div at bounding box center [348, 475] width 205 height 24
click at [203, 519] on div "Created by [PERSON_NAME] Created [DATE] Required [DATE] Assigned to Add team me…" at bounding box center [784, 640] width 1465 height 1324
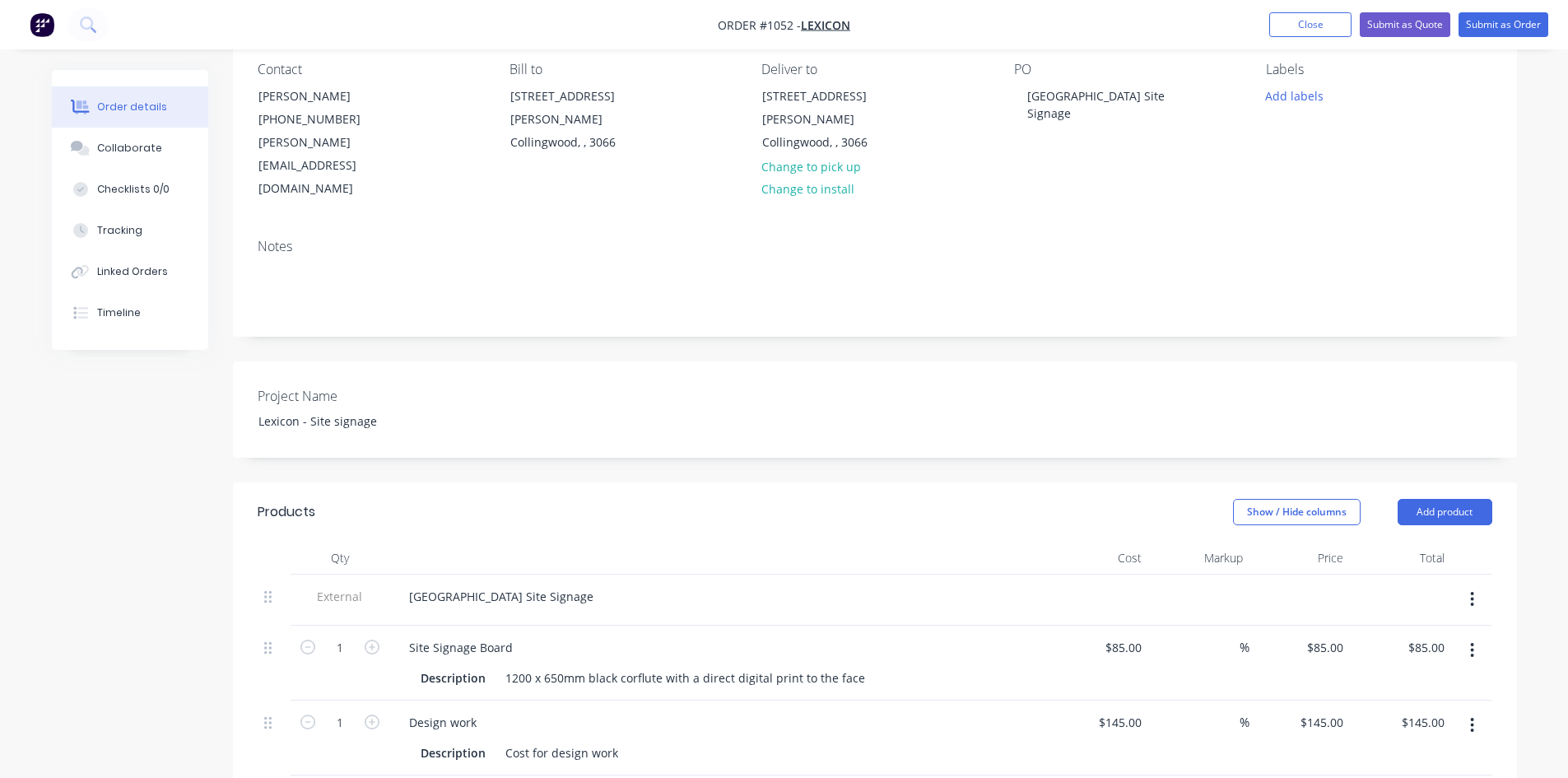
scroll to position [420, 0]
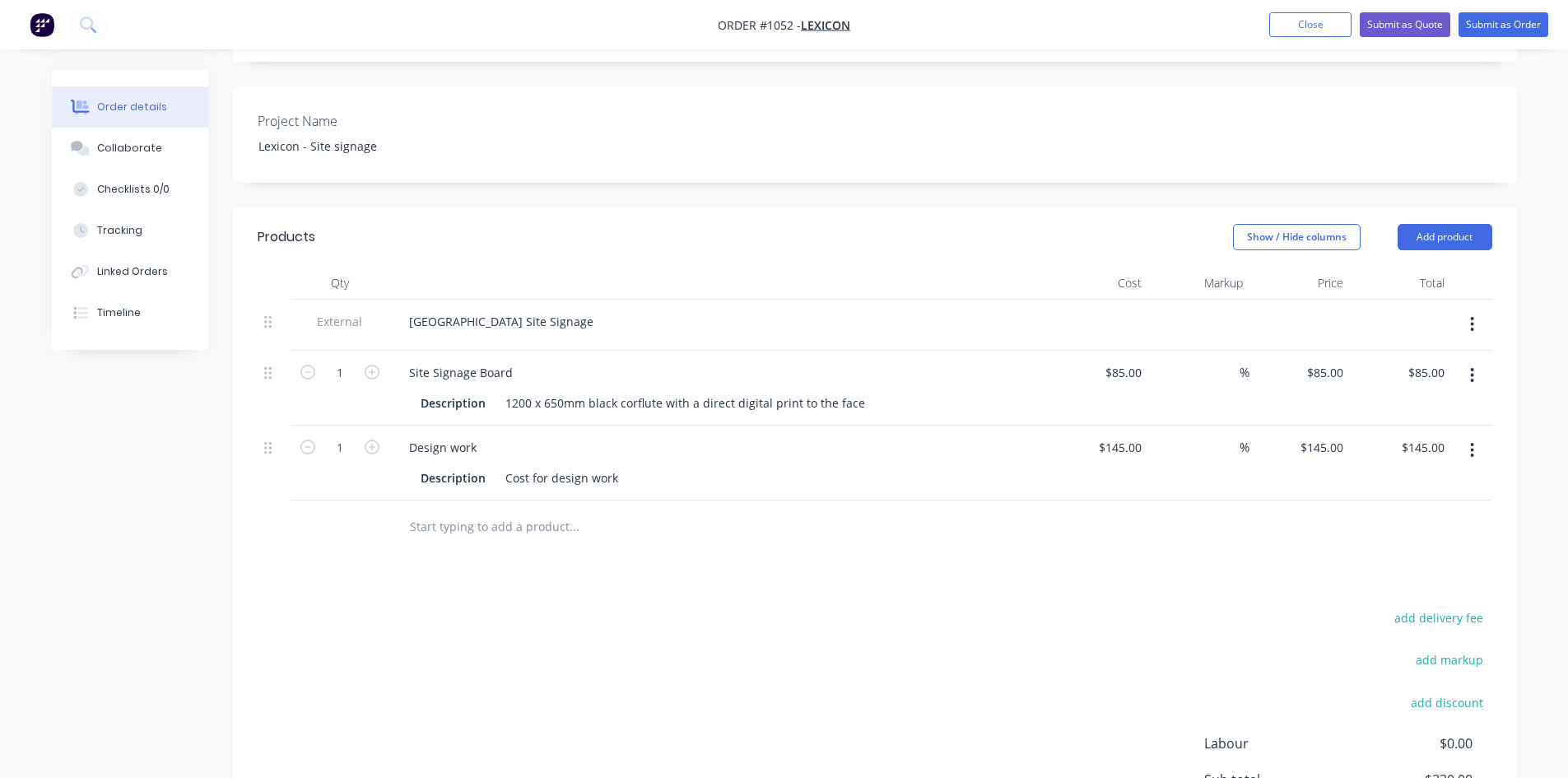
click at [1122, 606] on div "add delivery fee add markup add discount Labour $0.00 Sub total $230.00 Margin …" at bounding box center [874, 764] width 1234 height 317
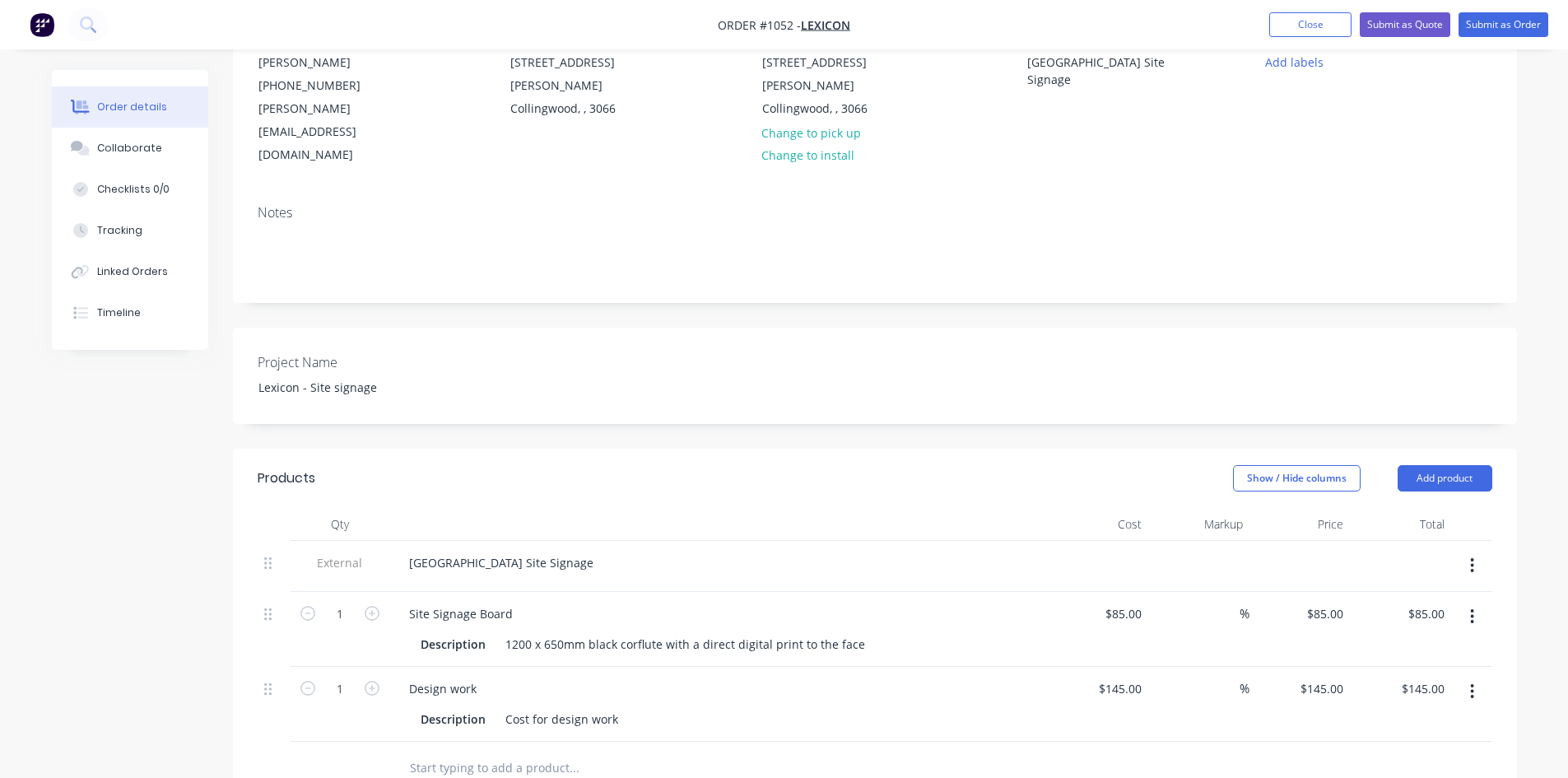
scroll to position [174, 0]
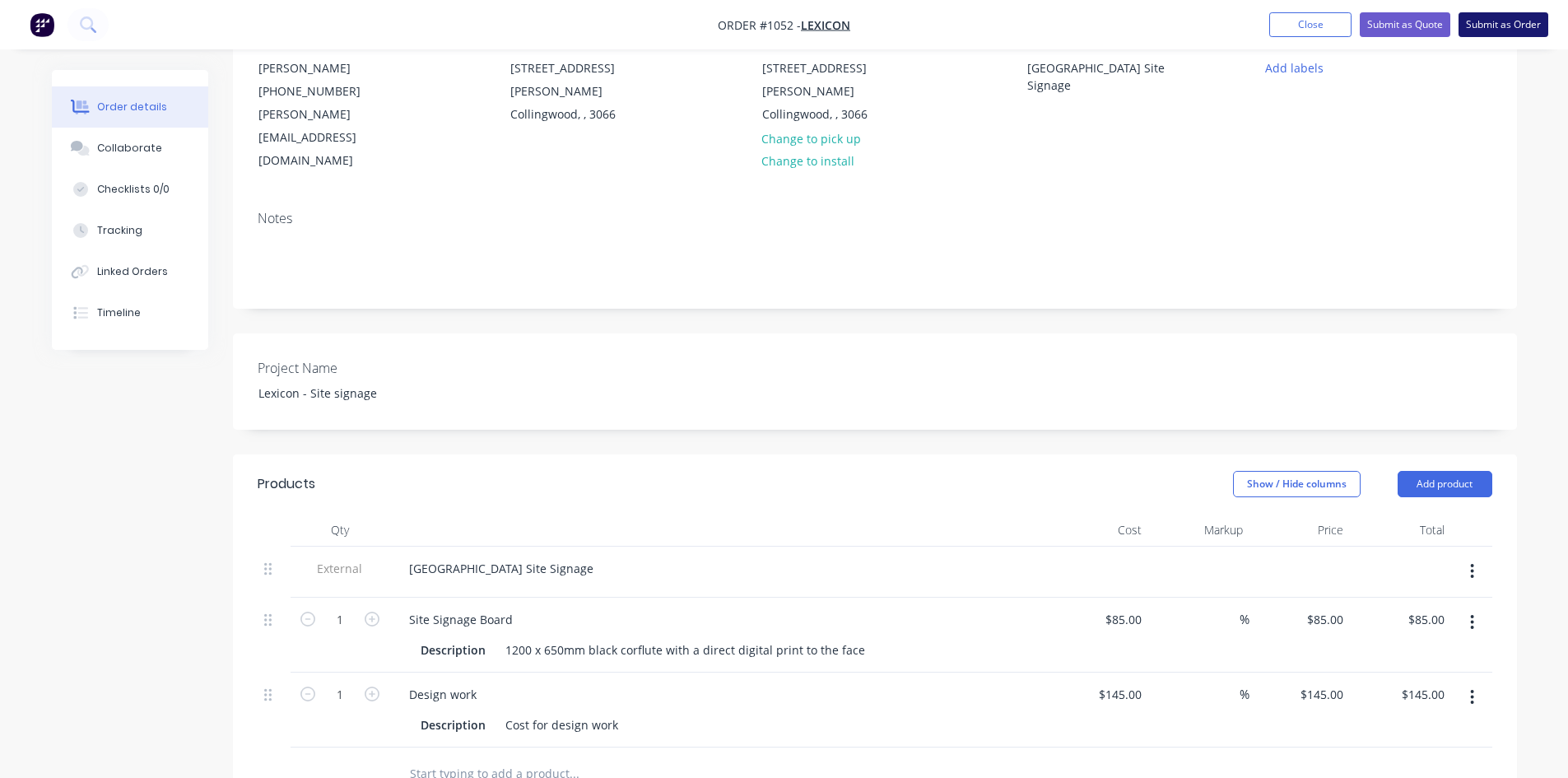
click at [1501, 26] on button "Submit as Order" at bounding box center [1502, 25] width 89 height 25
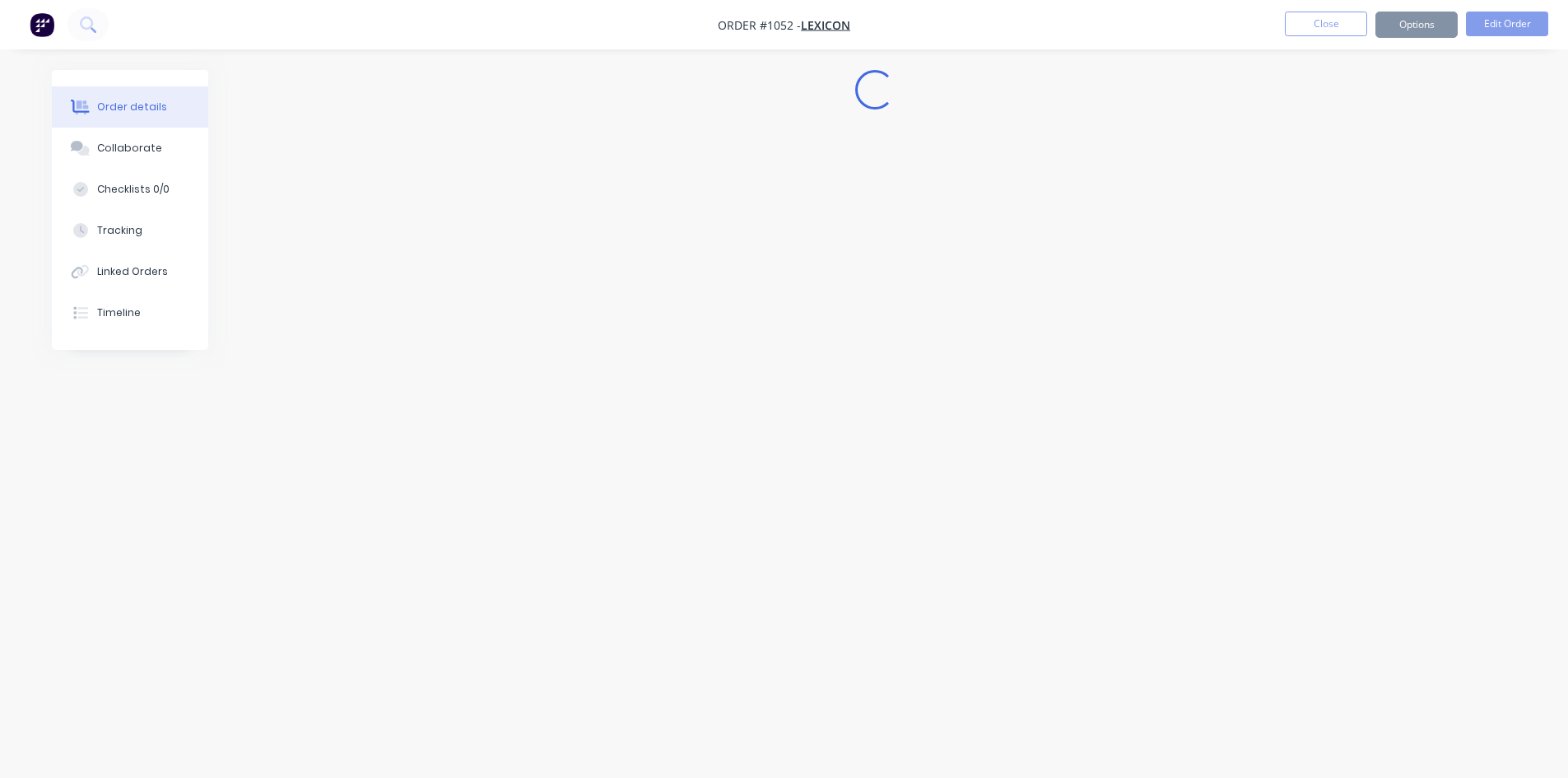
scroll to position [0, 0]
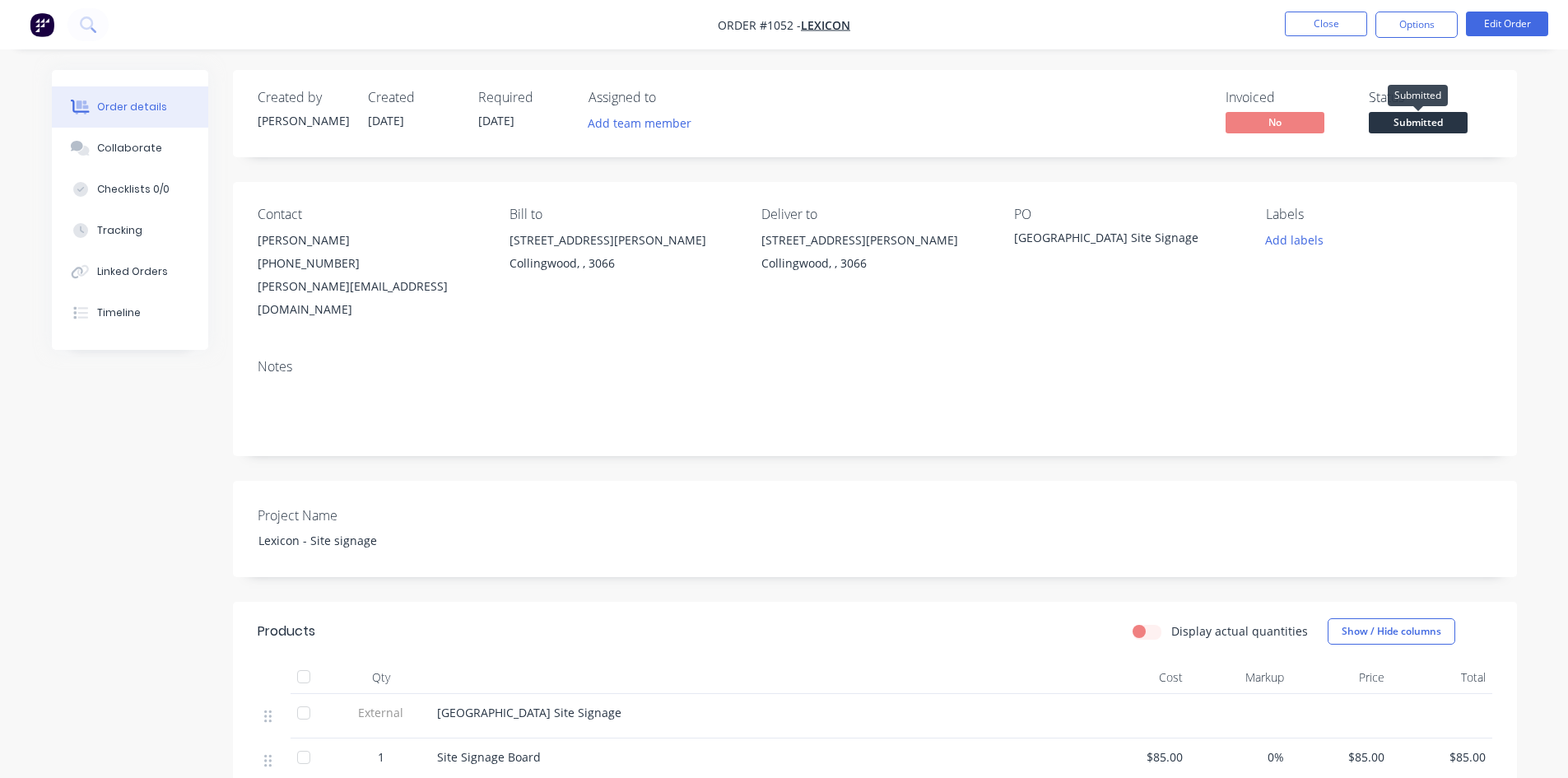
click at [1400, 126] on span "Submitted" at bounding box center [1418, 122] width 99 height 21
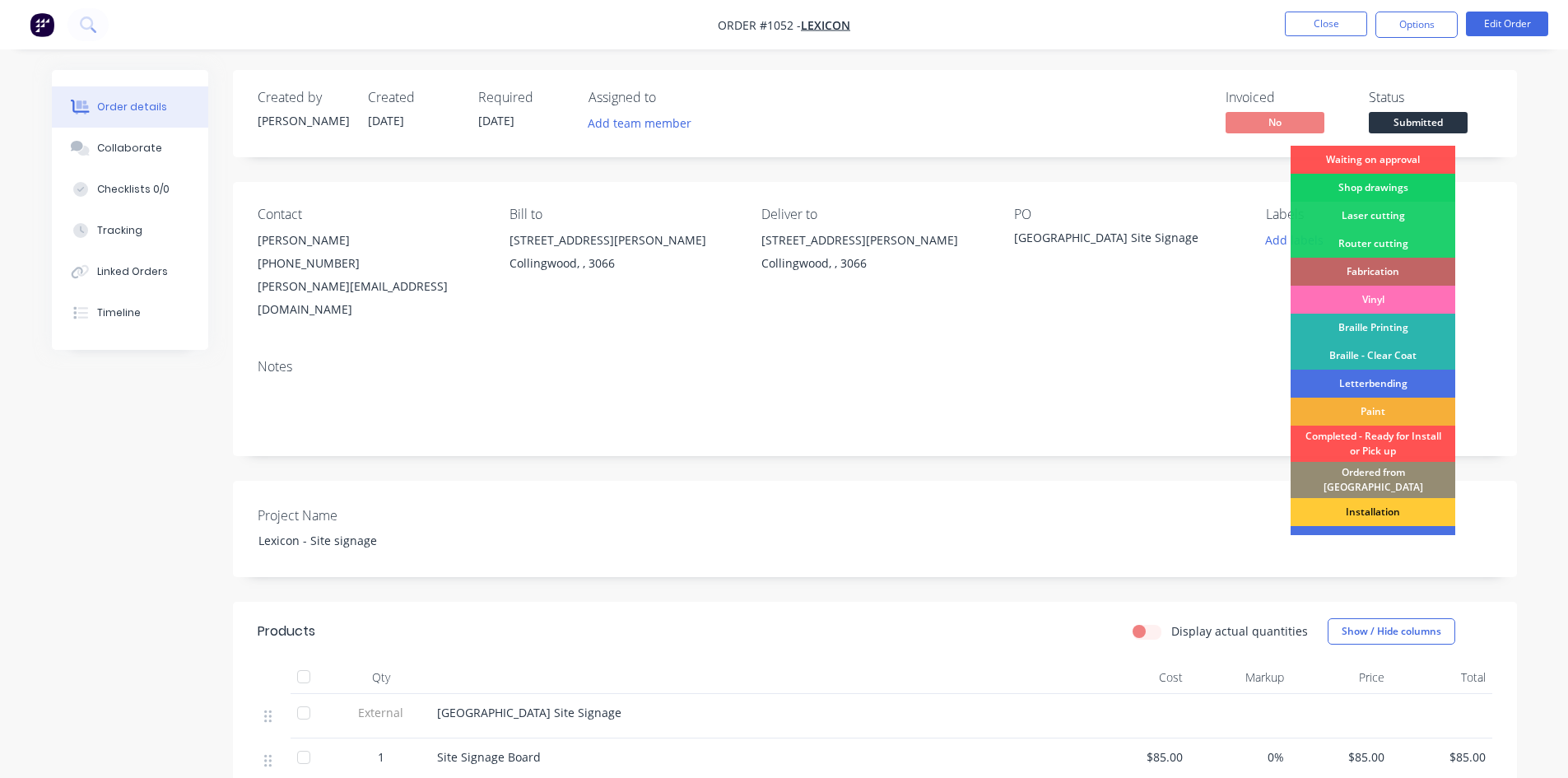
click at [1413, 189] on div "Shop drawings" at bounding box center [1372, 188] width 165 height 28
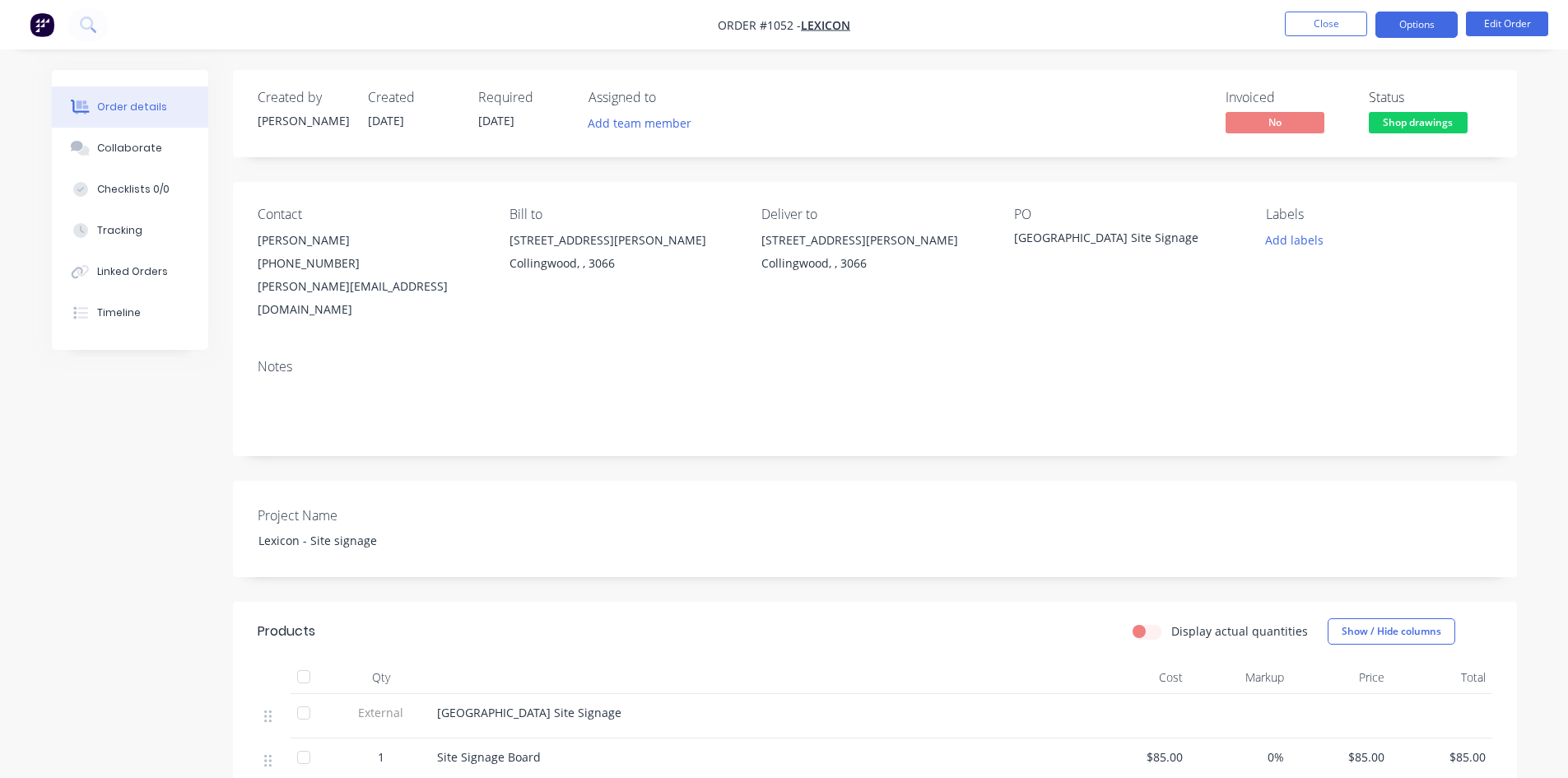
click at [1400, 28] on button "Options" at bounding box center [1417, 25] width 83 height 27
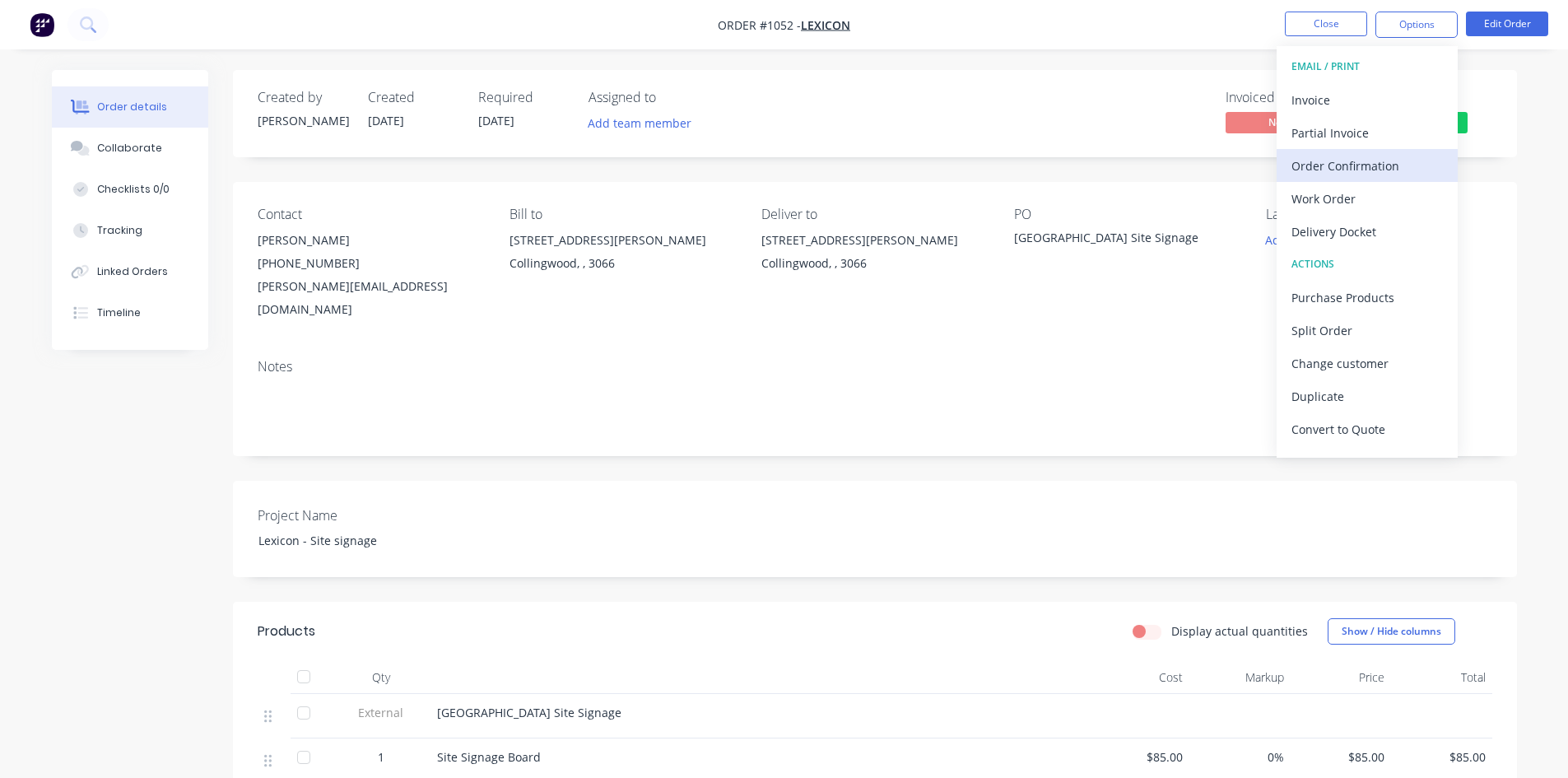
click at [1351, 165] on div "Order Confirmation" at bounding box center [1367, 166] width 151 height 24
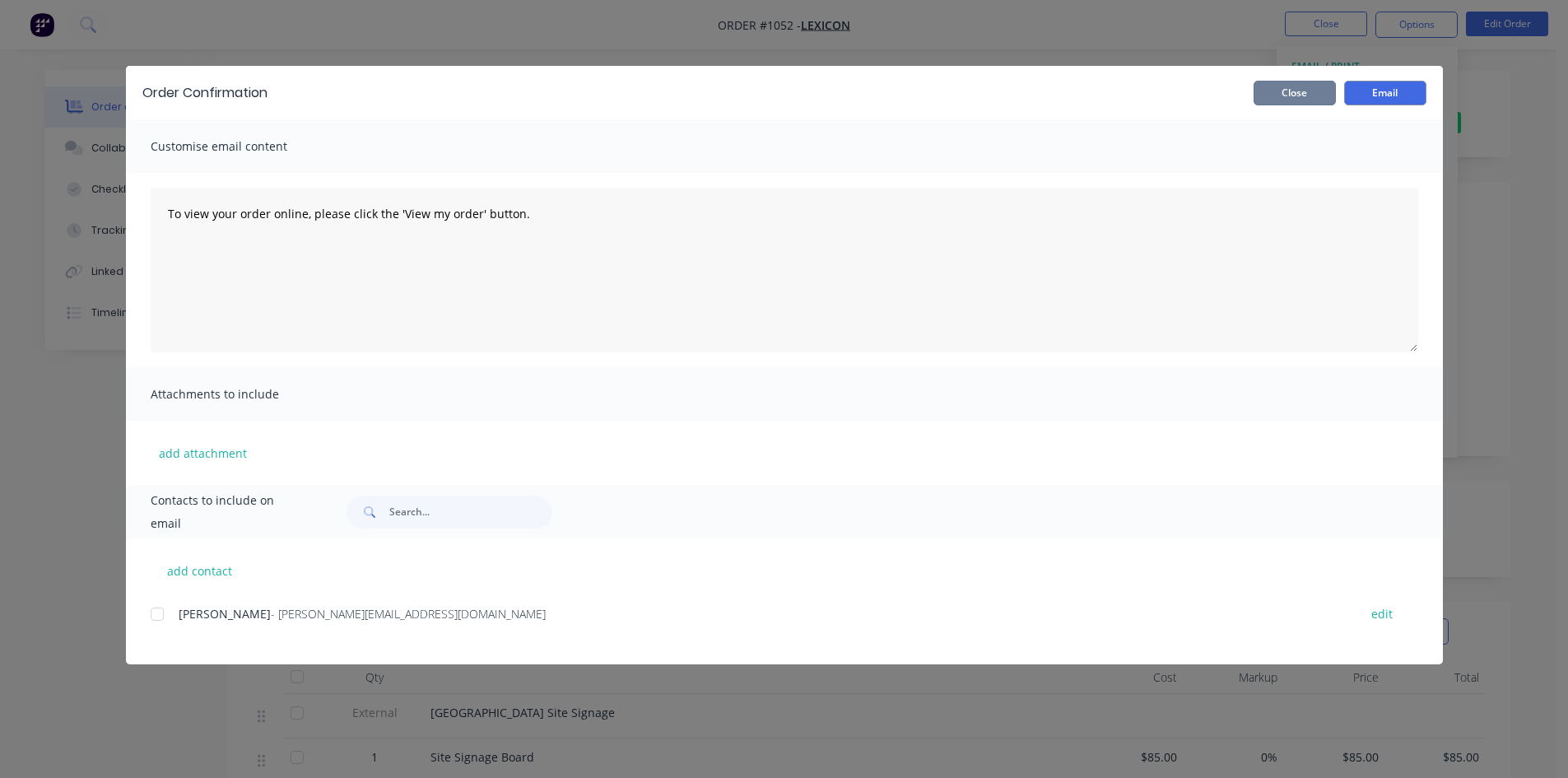
click at [1294, 92] on button "Close" at bounding box center [1295, 92] width 83 height 25
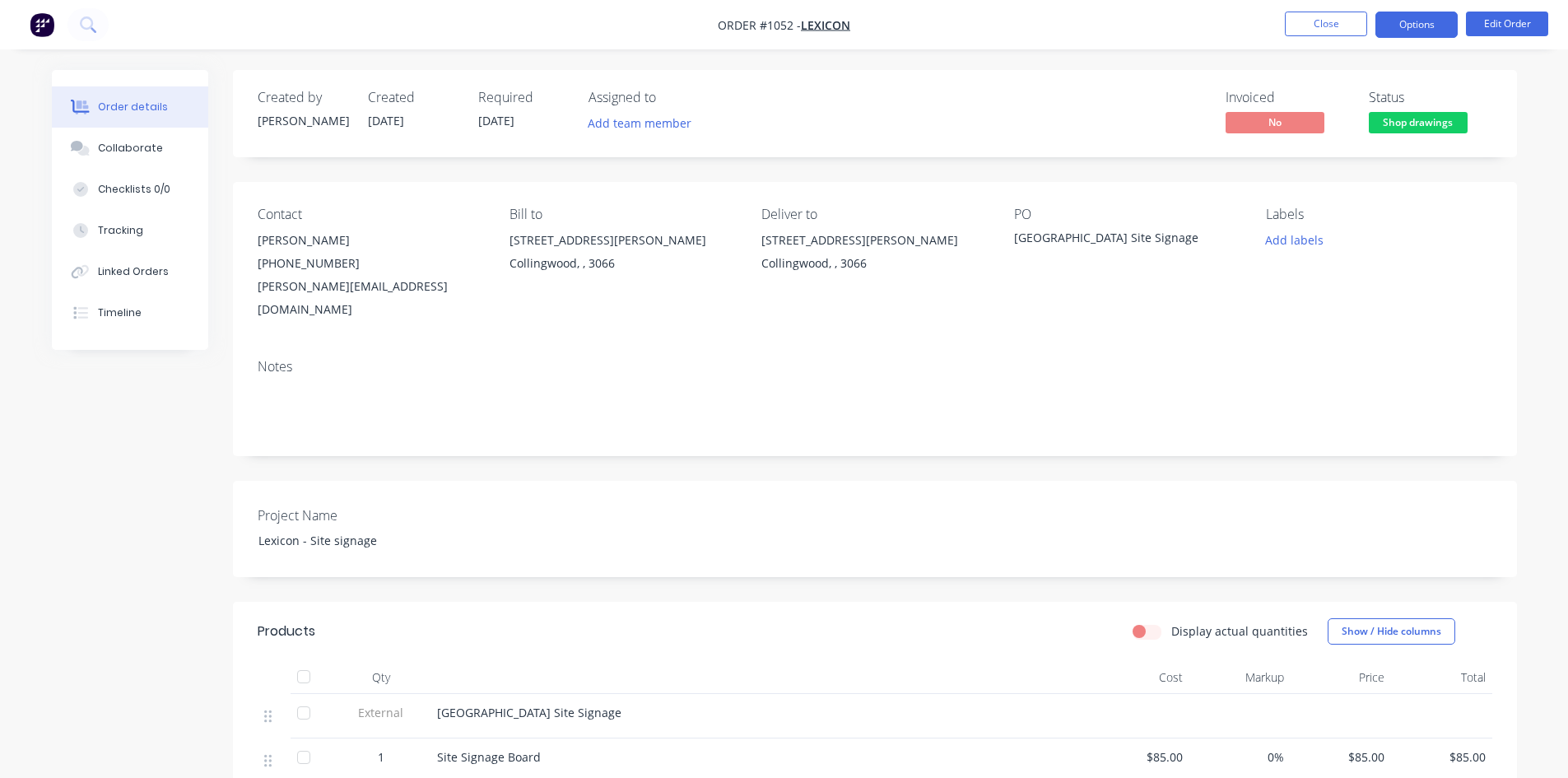
click at [1397, 21] on button "Options" at bounding box center [1417, 25] width 83 height 27
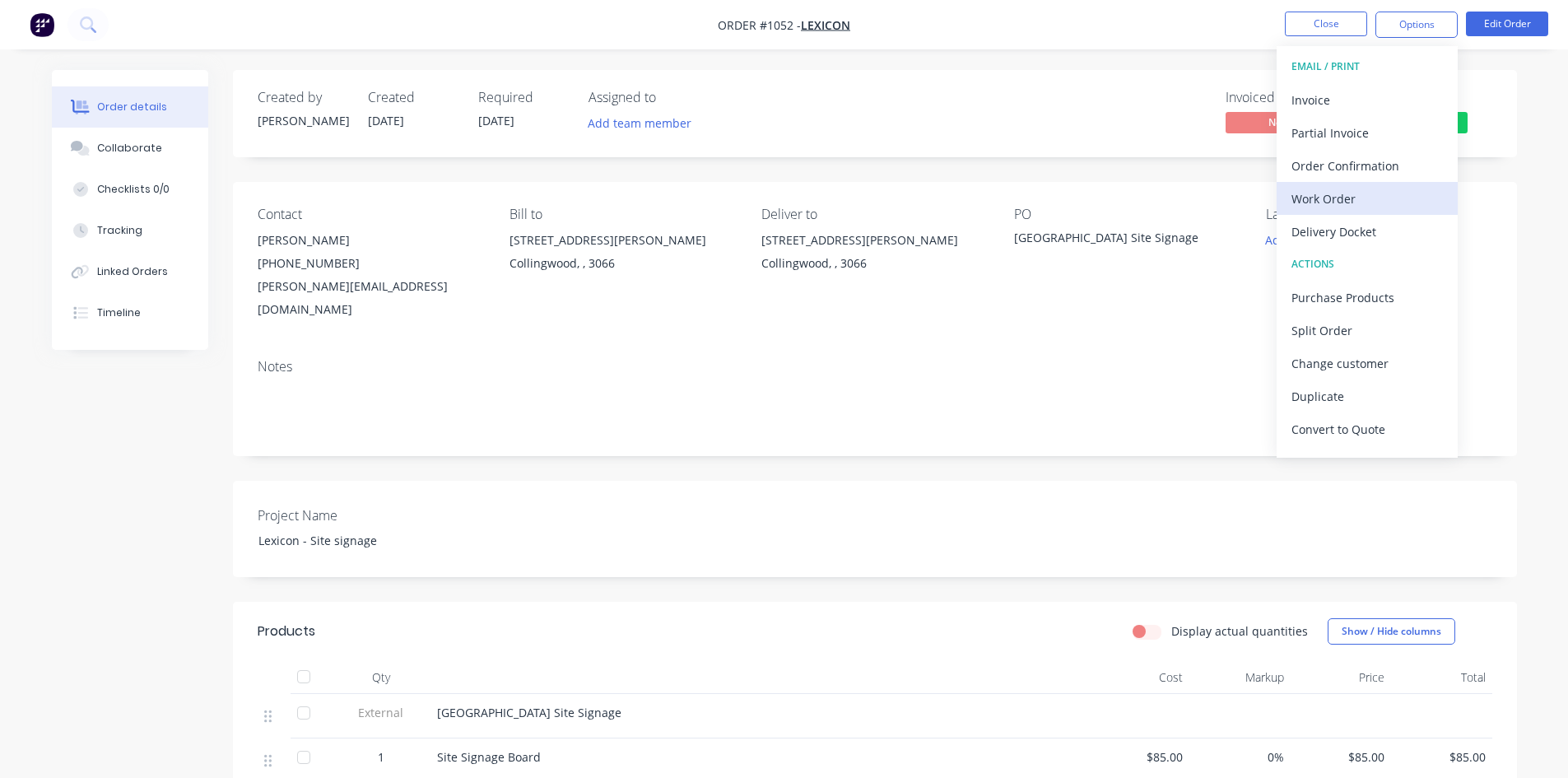
click at [1325, 206] on div "Work Order" at bounding box center [1367, 198] width 151 height 24
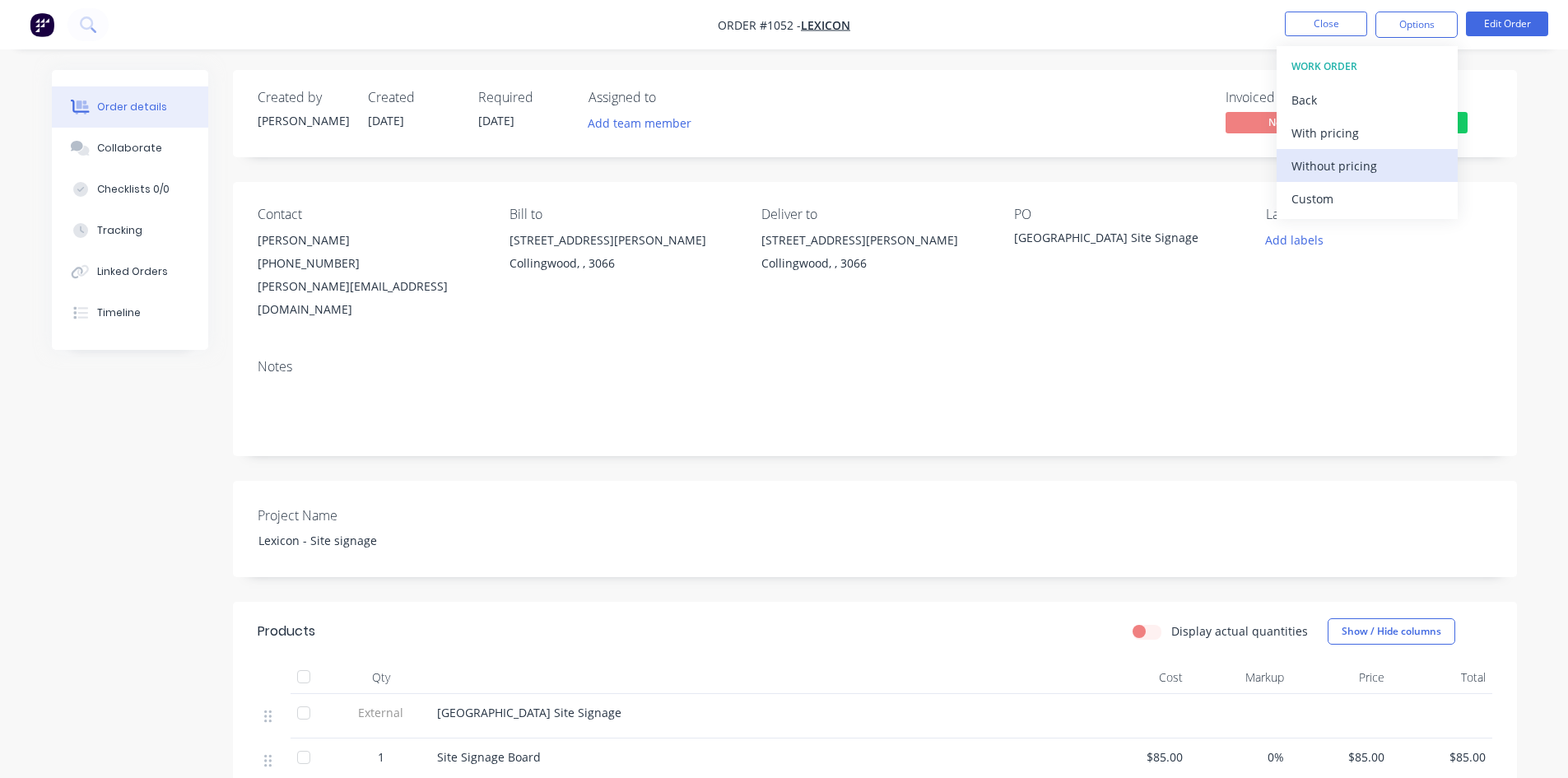
click at [1344, 165] on div "Without pricing" at bounding box center [1367, 166] width 151 height 24
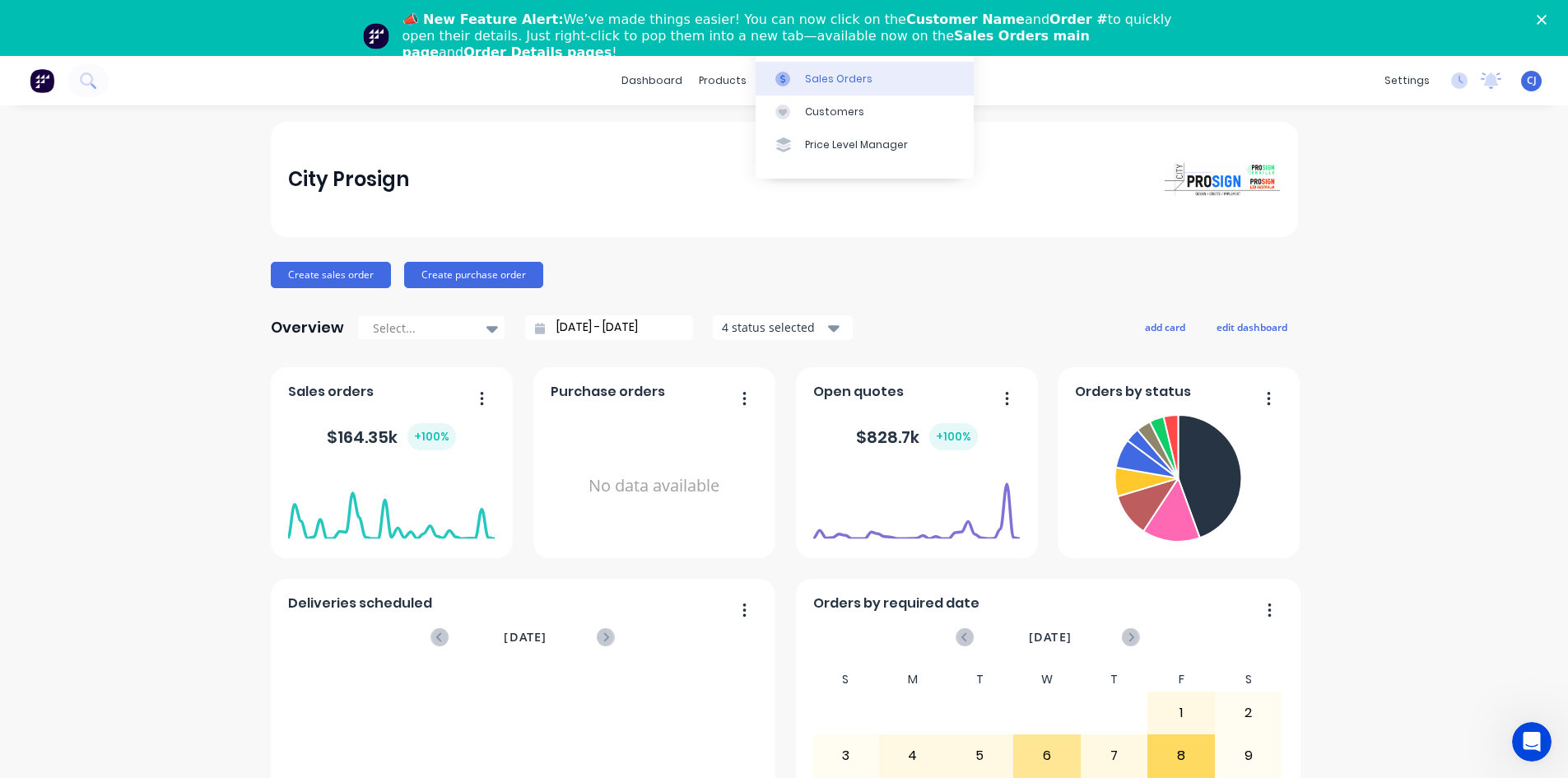
click at [793, 77] on div at bounding box center [787, 79] width 25 height 15
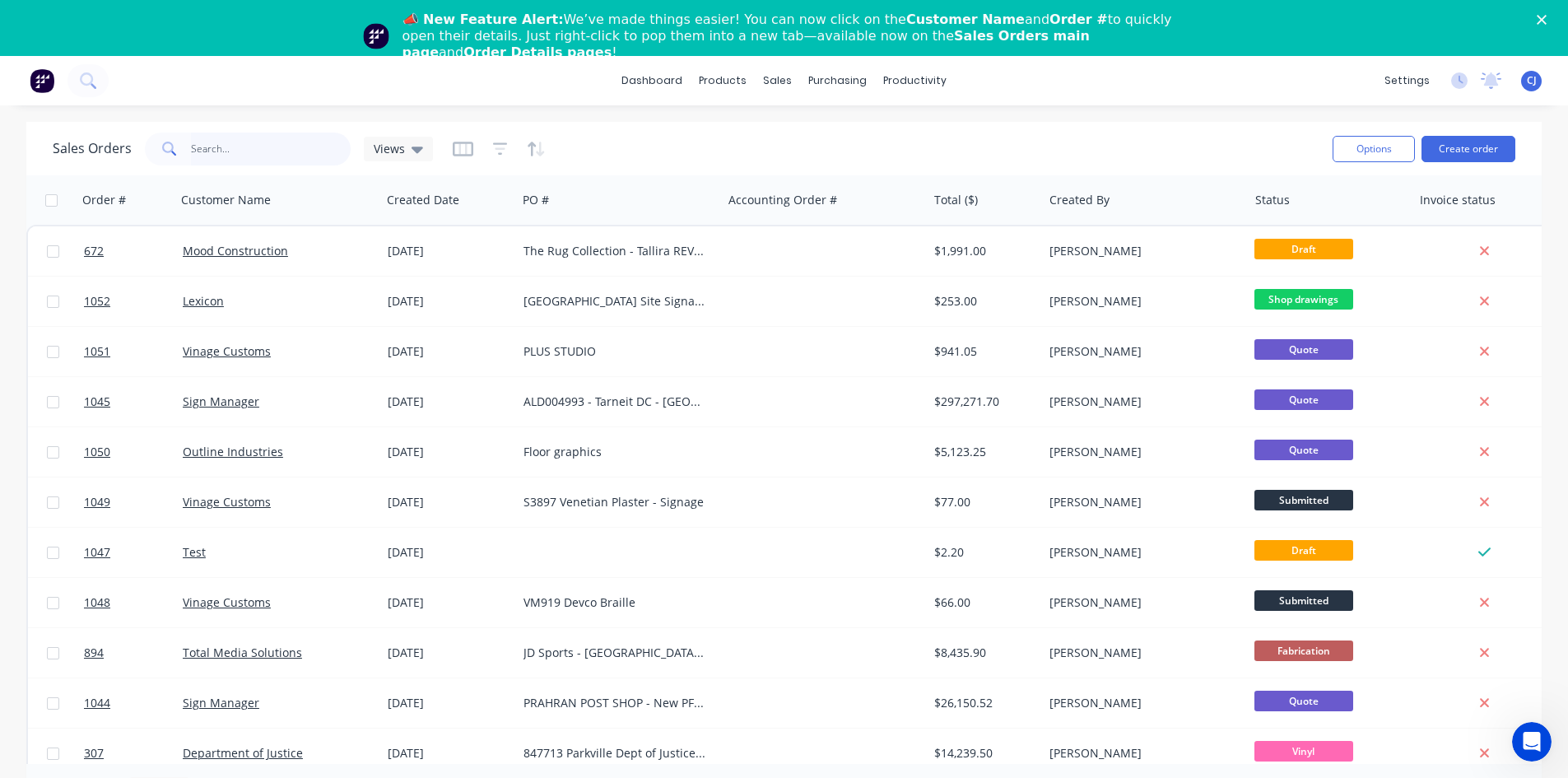
click at [275, 154] on input "text" at bounding box center [270, 149] width 160 height 33
type input "watson"
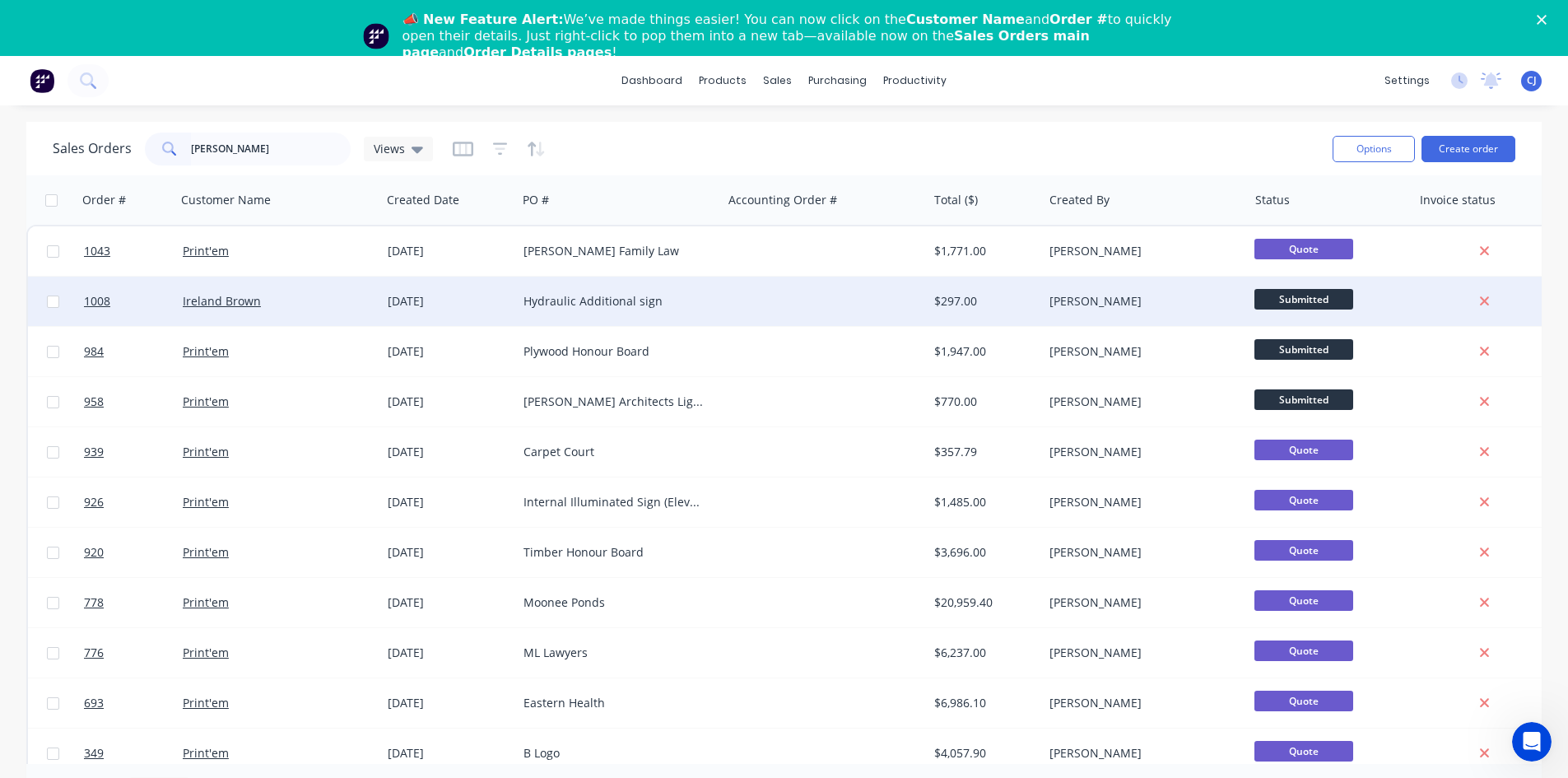
click at [692, 285] on div "Hydraulic Additional sign" at bounding box center [619, 301] width 205 height 49
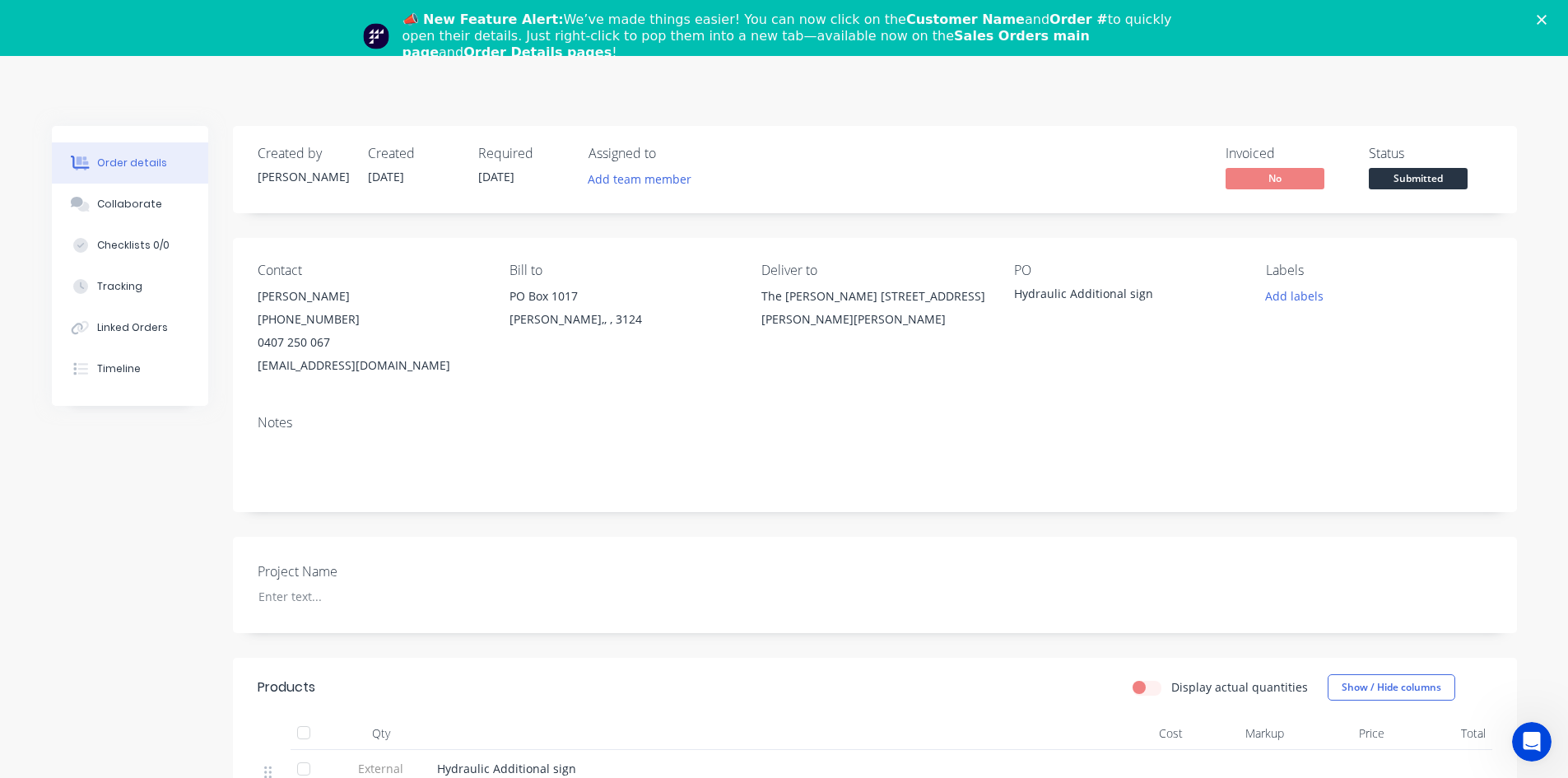
click at [1394, 174] on span "Submitted" at bounding box center [1418, 178] width 99 height 21
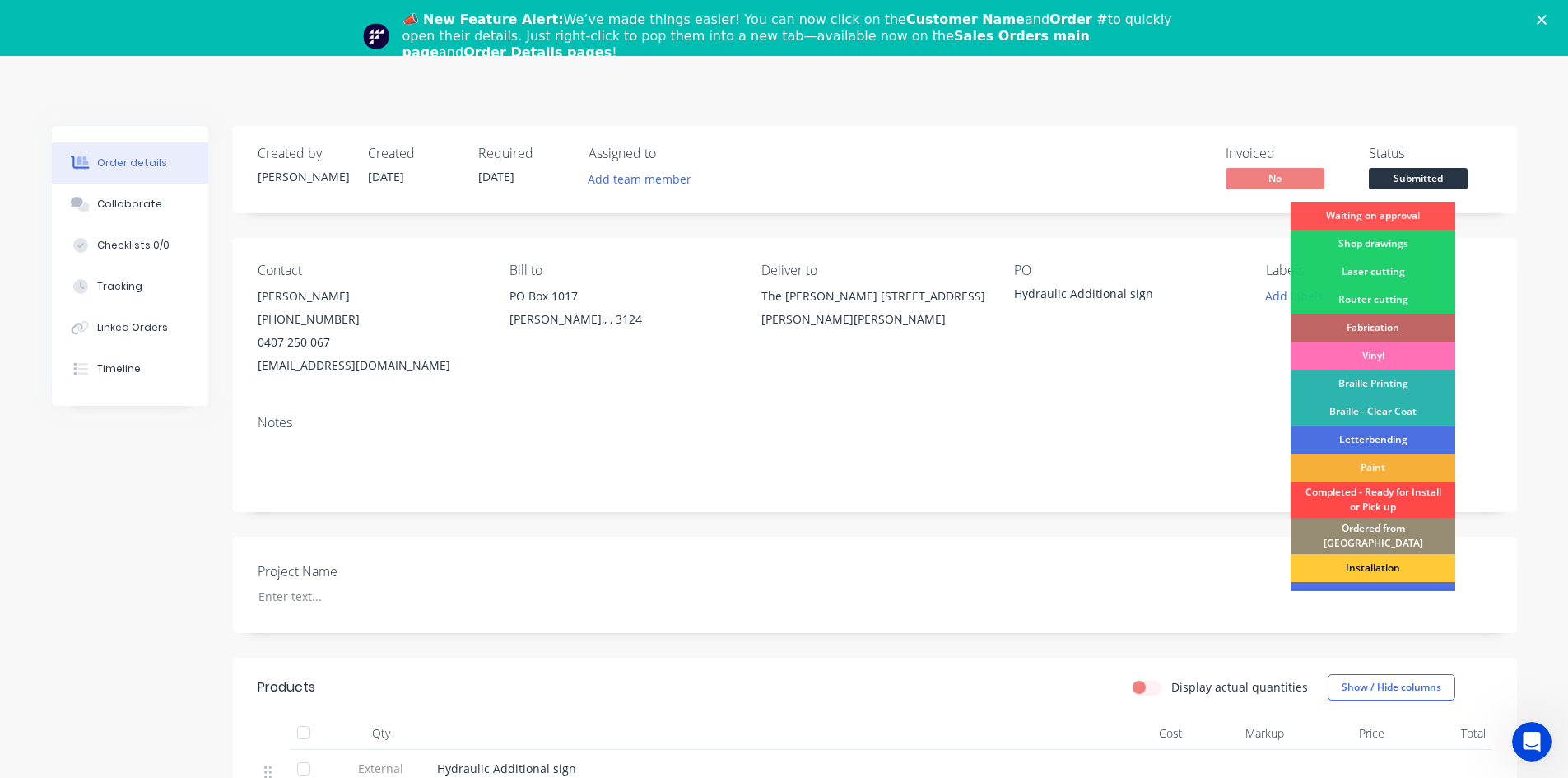
click at [1406, 487] on div "Completed - Ready for Install or Pick up" at bounding box center [1372, 499] width 165 height 36
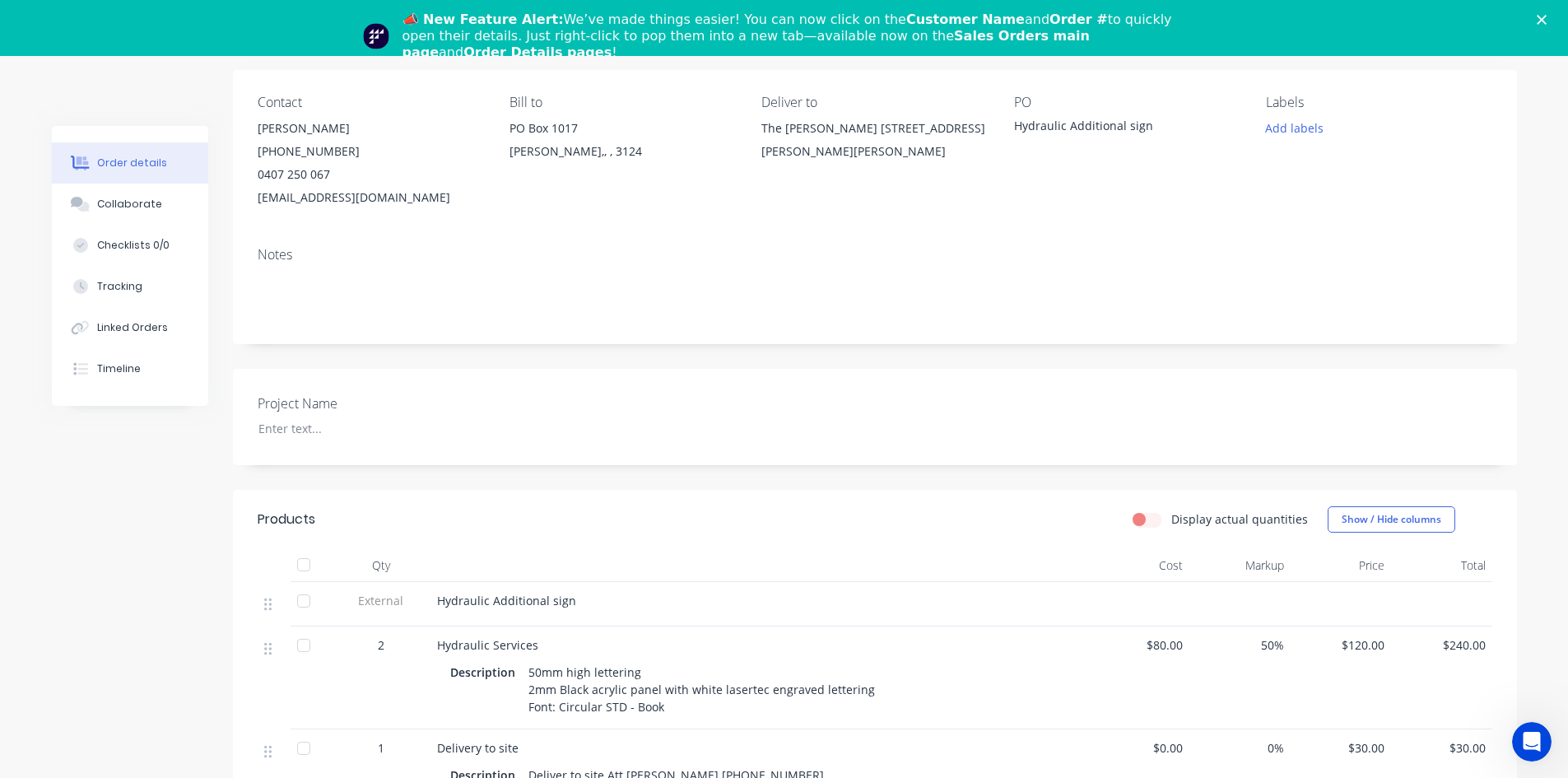
scroll to position [165, 0]
